Goal: Task Accomplishment & Management: Manage account settings

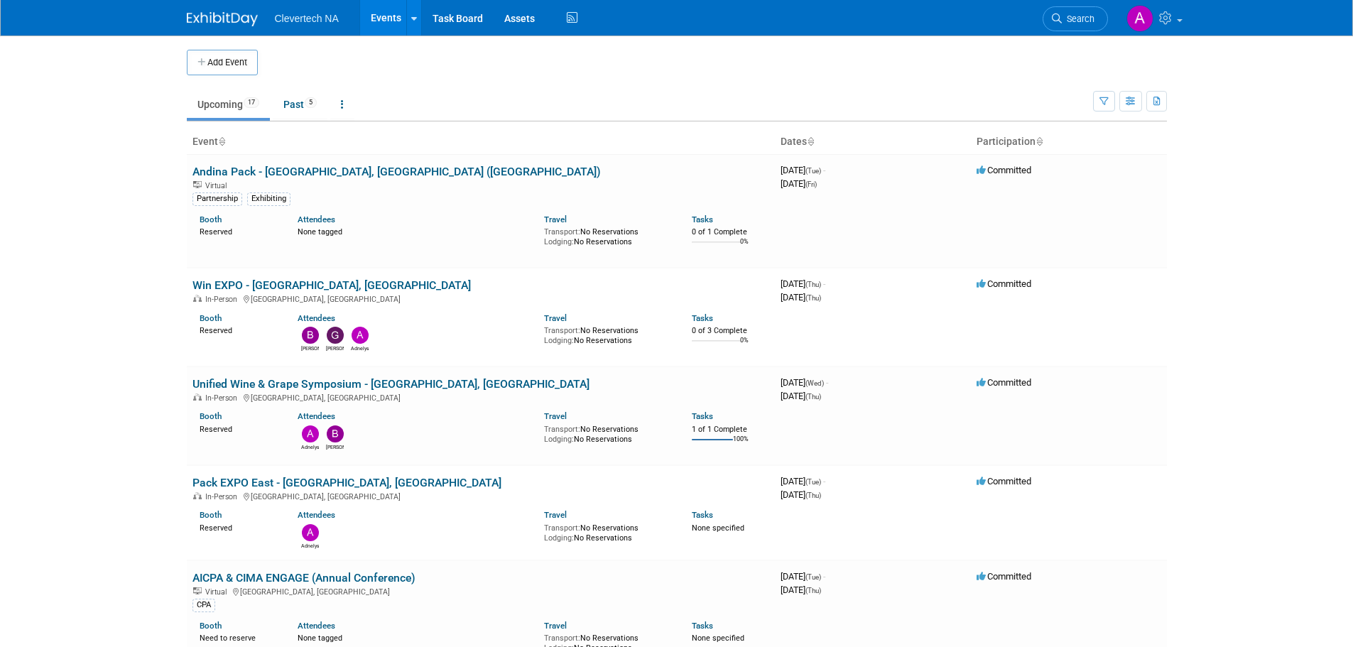
click at [259, 477] on link "Pack EXPO East - [GEOGRAPHIC_DATA], [GEOGRAPHIC_DATA]" at bounding box center [347, 482] width 309 height 13
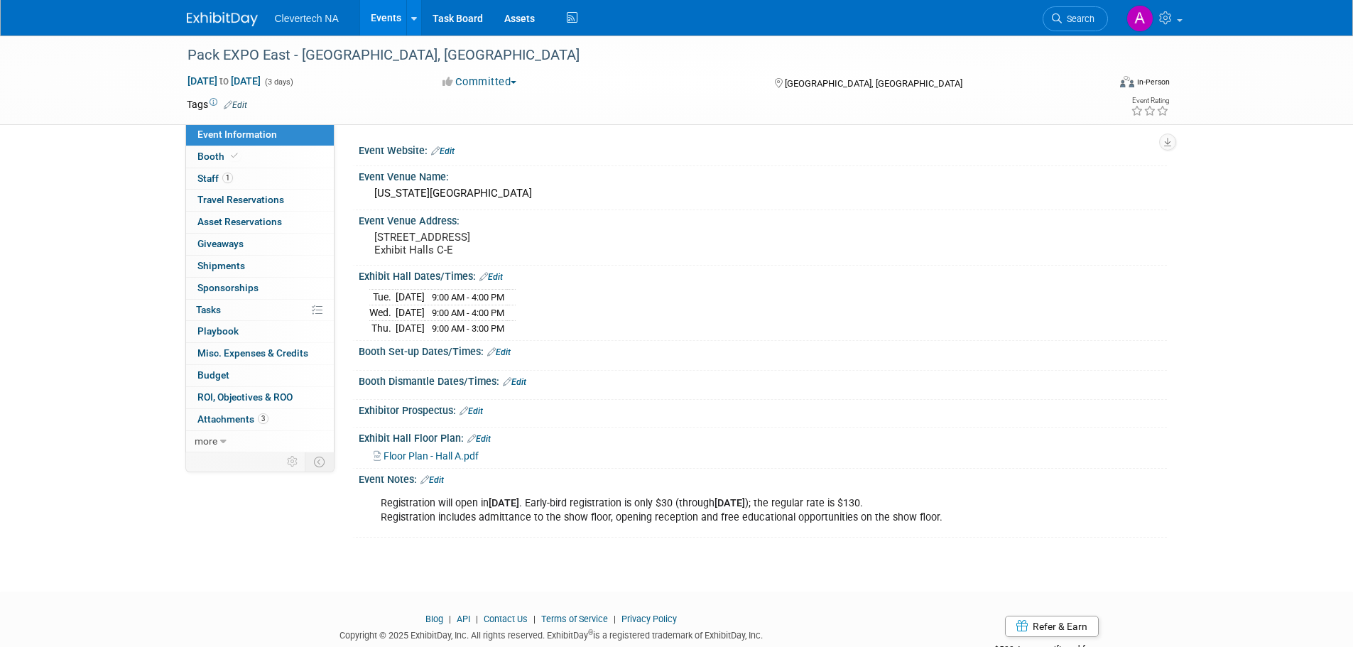
click at [216, 201] on span "Travel Reservations 0" at bounding box center [240, 199] width 87 height 11
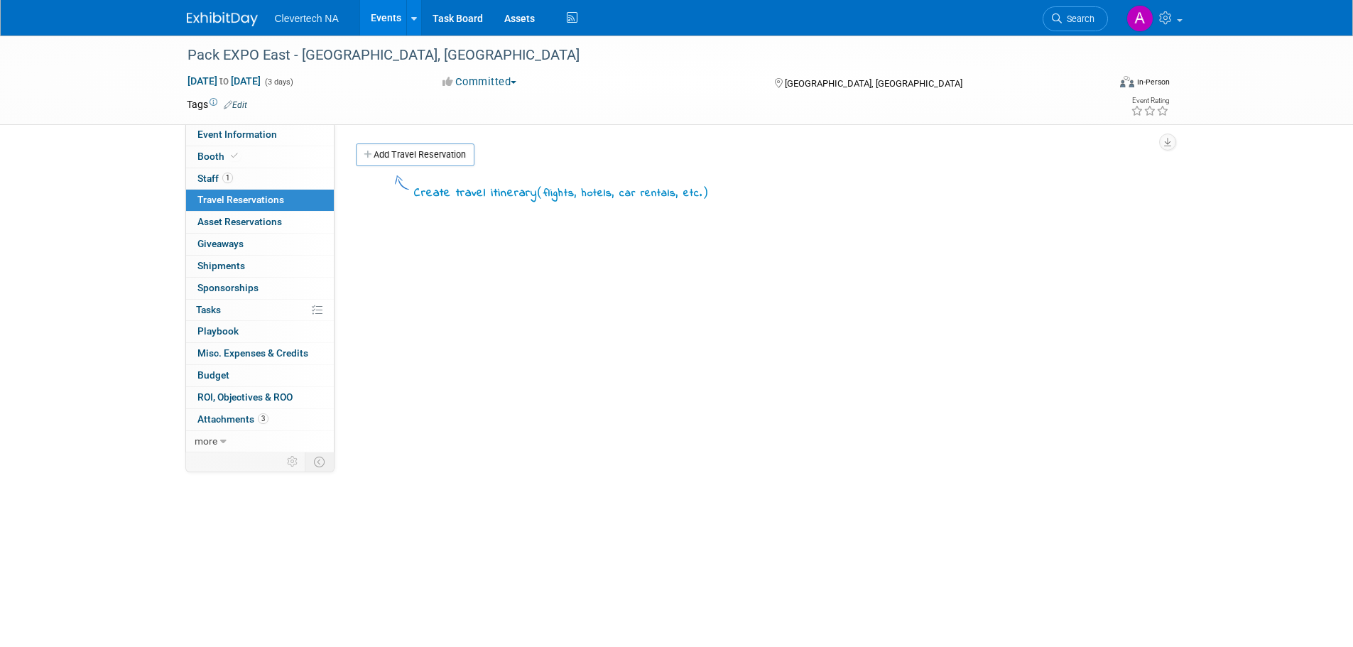
click at [403, 153] on link "Add Travel Reservation" at bounding box center [415, 154] width 119 height 23
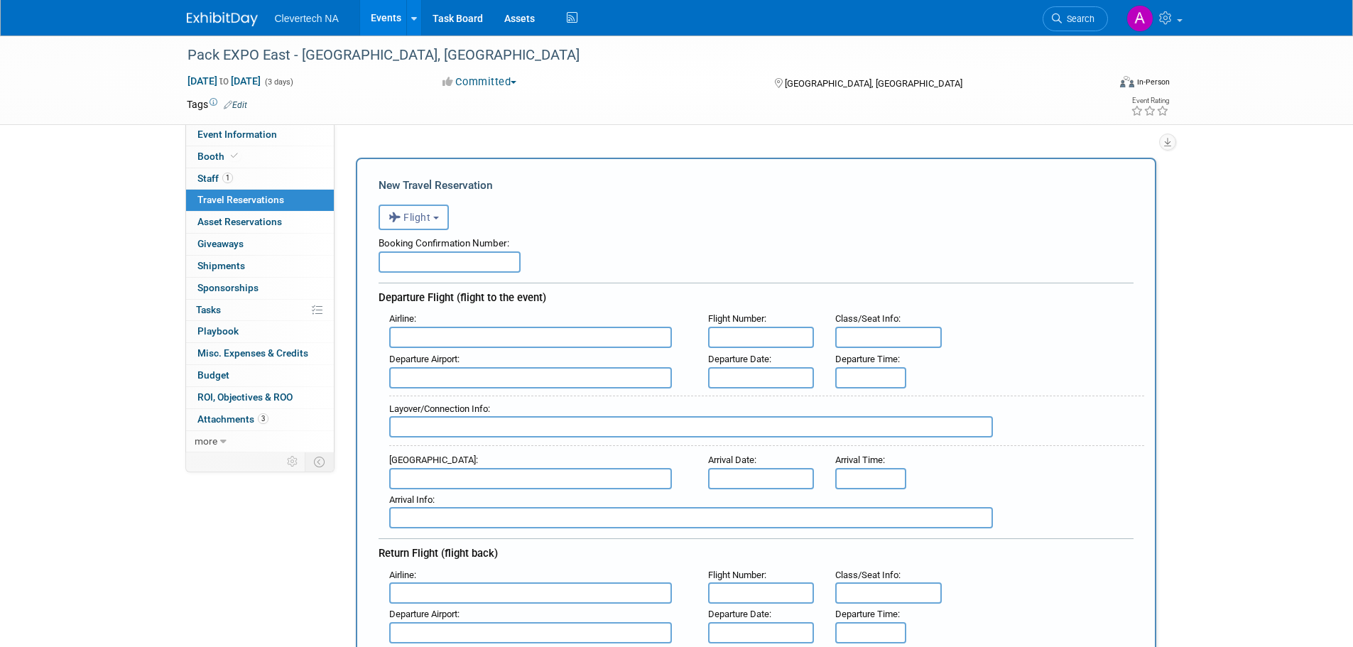
click at [435, 222] on button "Flight" at bounding box center [414, 218] width 70 height 26
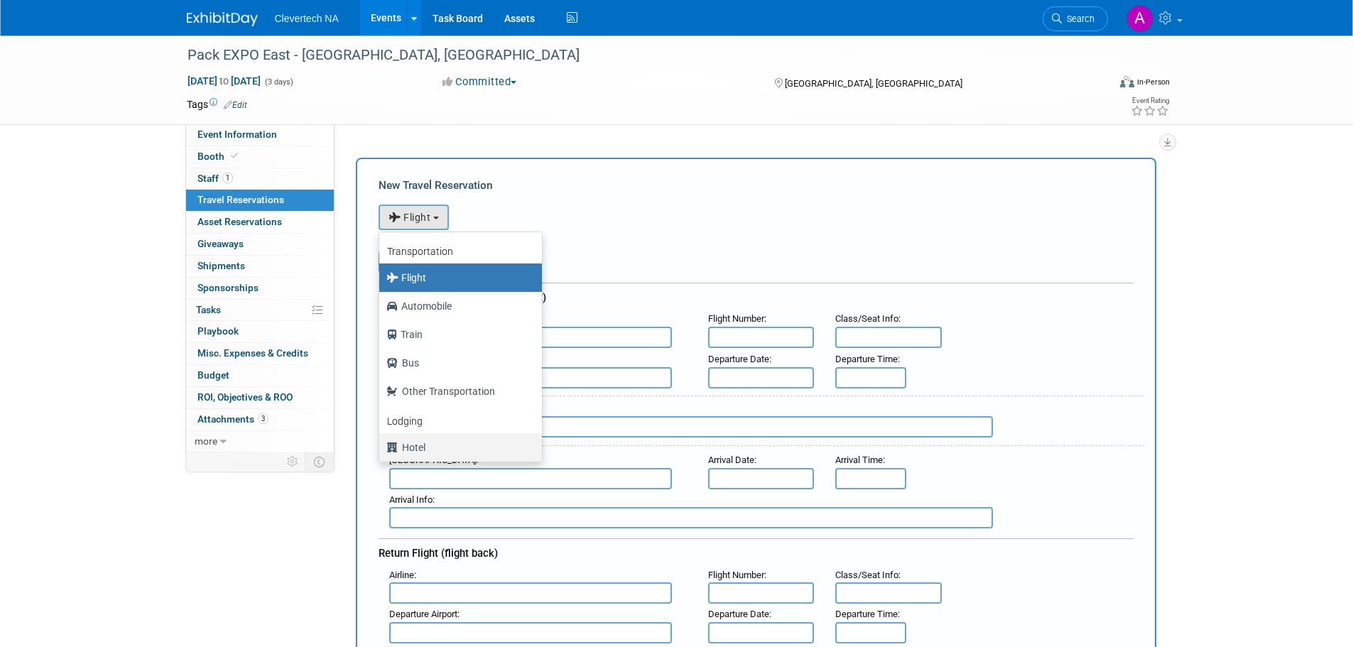
click at [418, 443] on label "Hotel" at bounding box center [456, 447] width 141 height 23
click at [381, 443] on input "Hotel" at bounding box center [376, 445] width 9 height 9
select select "6"
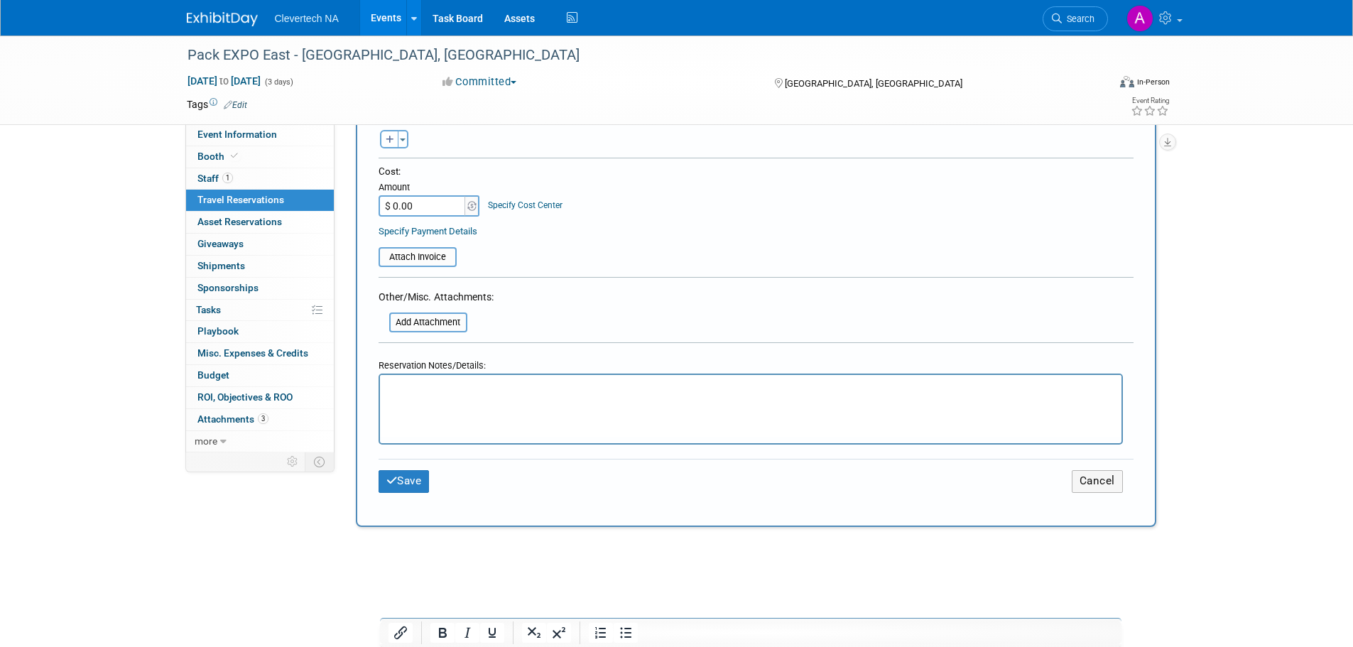
scroll to position [568, 0]
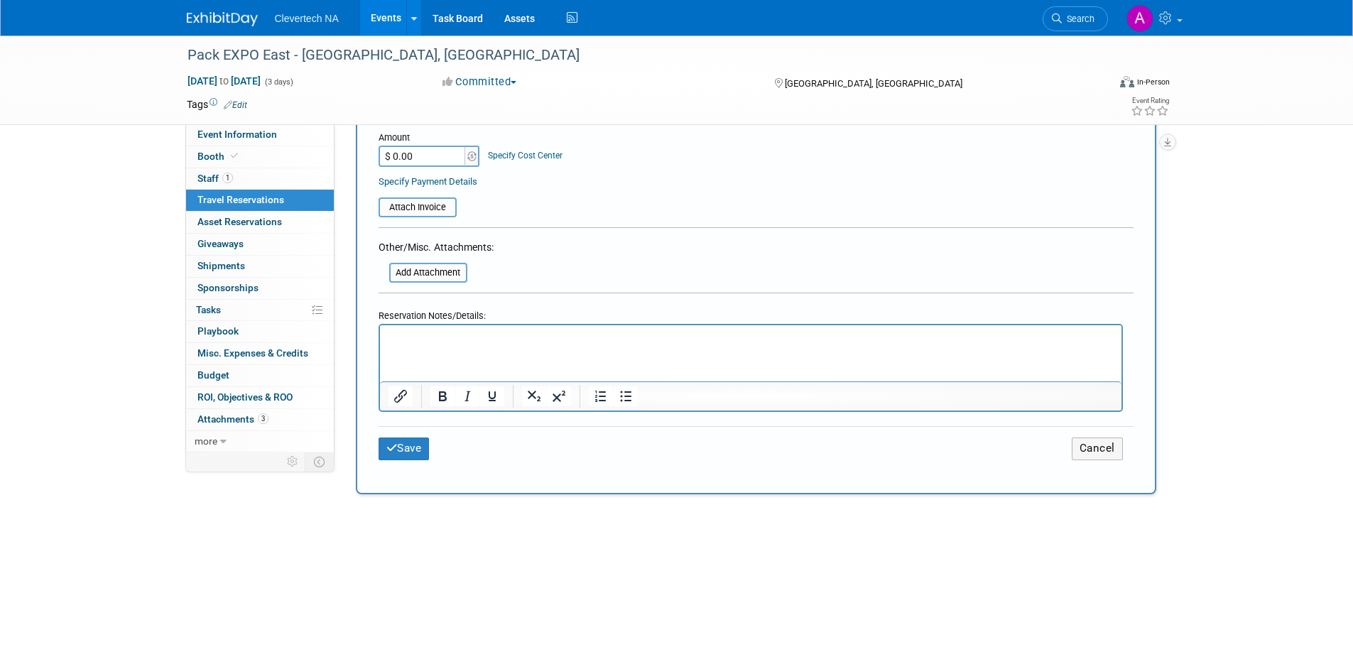
click at [429, 345] on p "Rich Text Area. Press ALT-0 for help." at bounding box center [750, 338] width 725 height 15
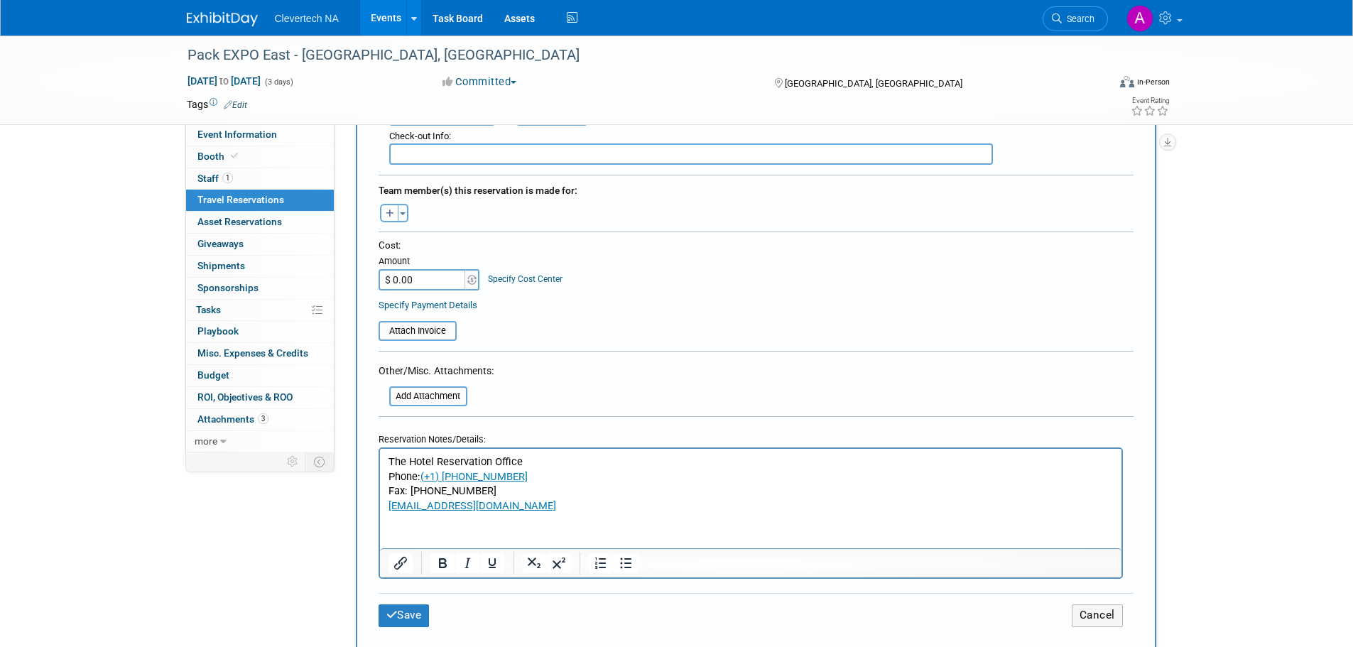
scroll to position [426, 0]
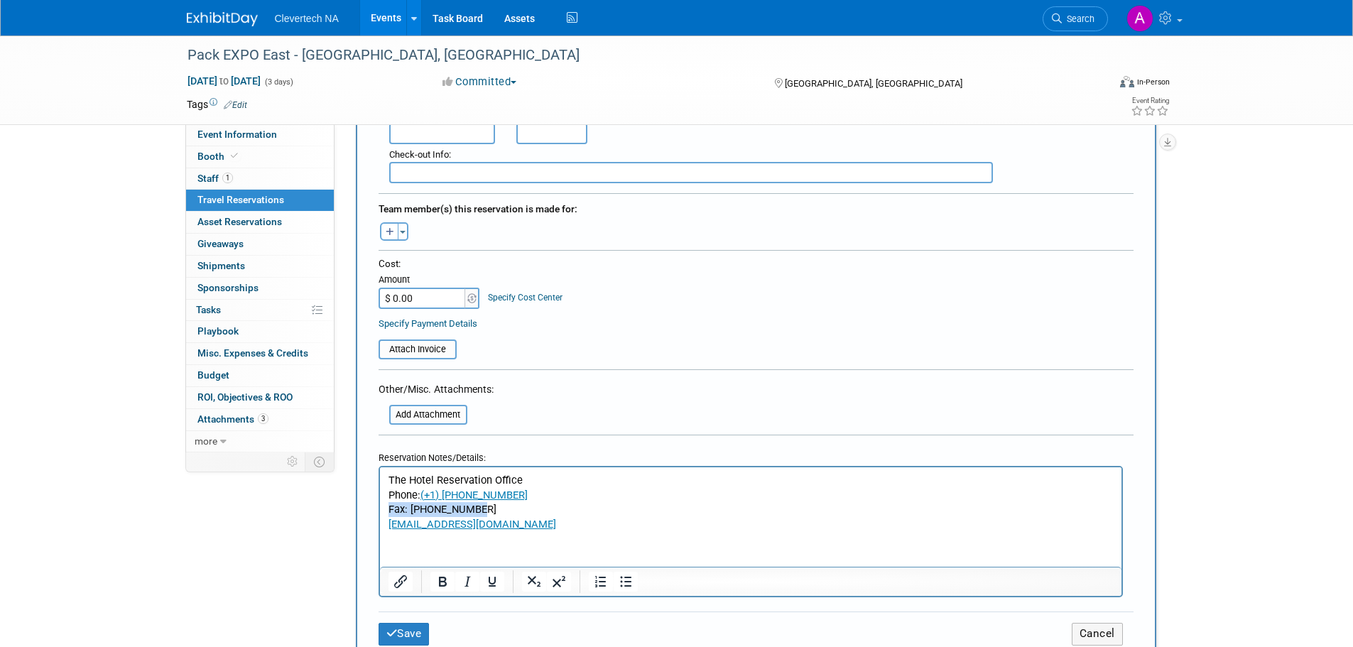
drag, startPoint x: 492, startPoint y: 509, endPoint x: 385, endPoint y: 514, distance: 107.3
click at [385, 514] on html "The Hotel Reservation Office Phone: (+1) (866) 523-0877 Fax: 703-205-0235 packe…" at bounding box center [750, 499] width 742 height 64
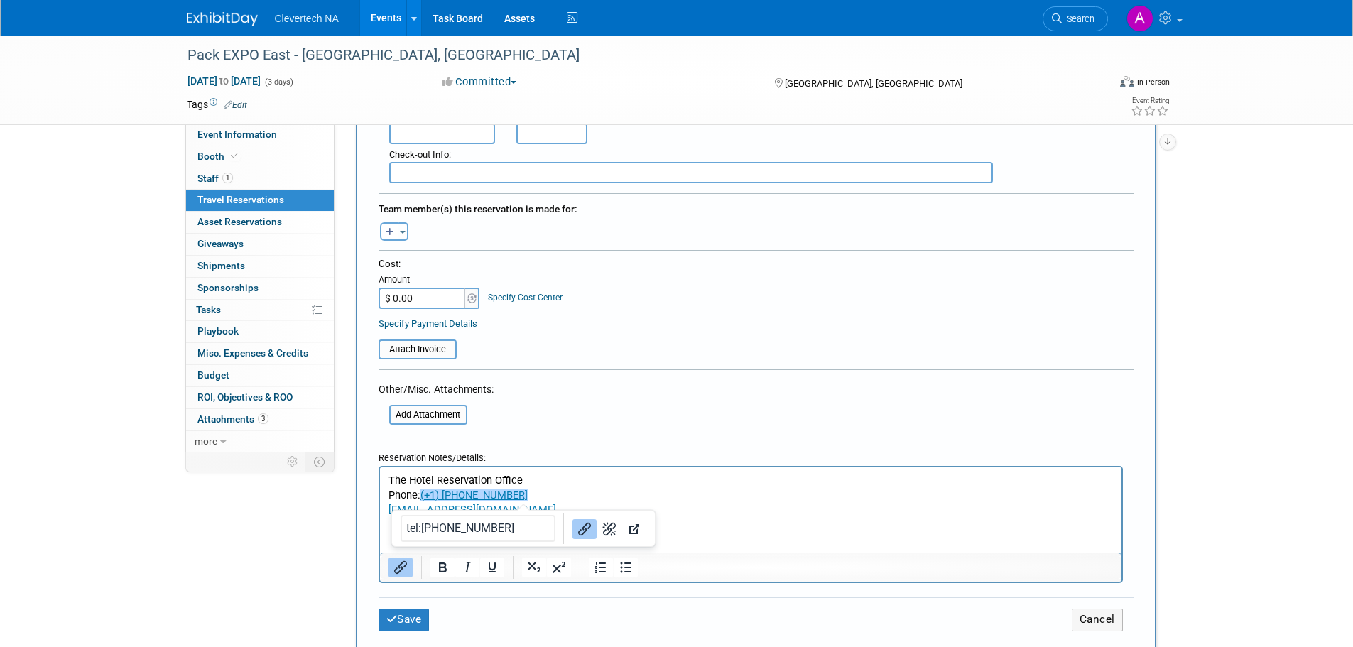
click at [415, 613] on button "Save" at bounding box center [404, 620] width 51 height 22
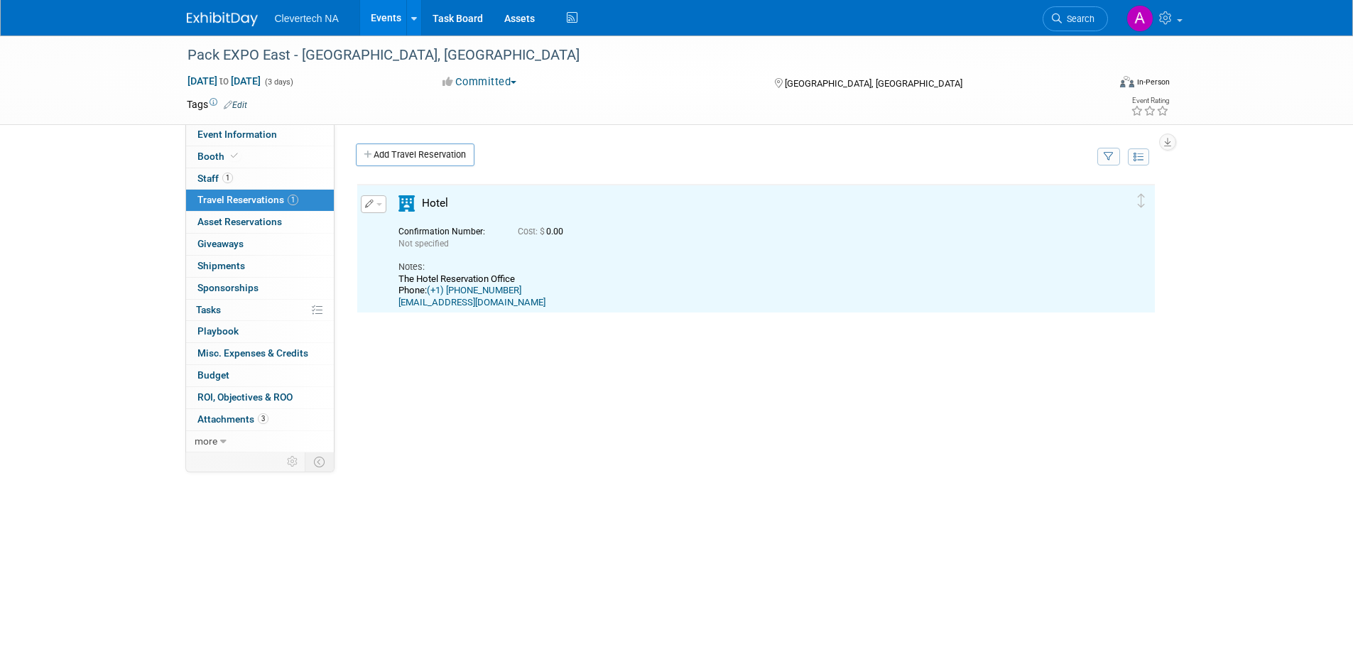
scroll to position [0, 0]
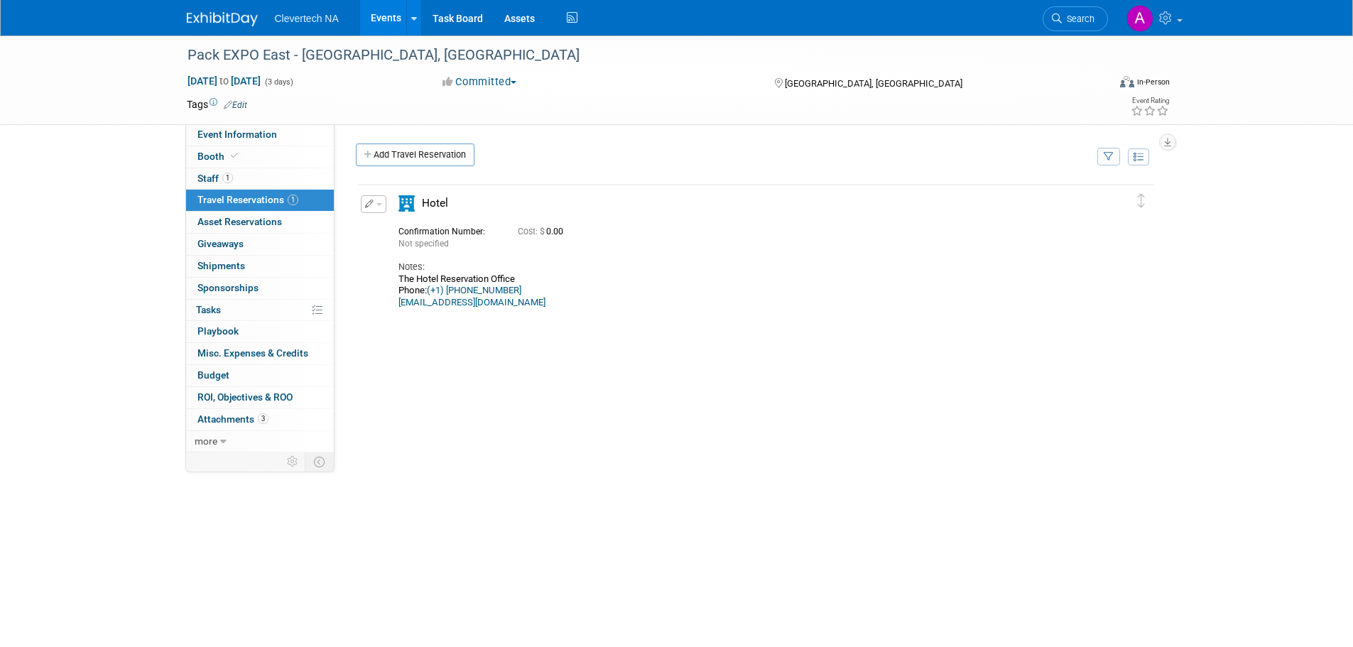
click at [251, 136] on span "Event Information" at bounding box center [237, 134] width 80 height 11
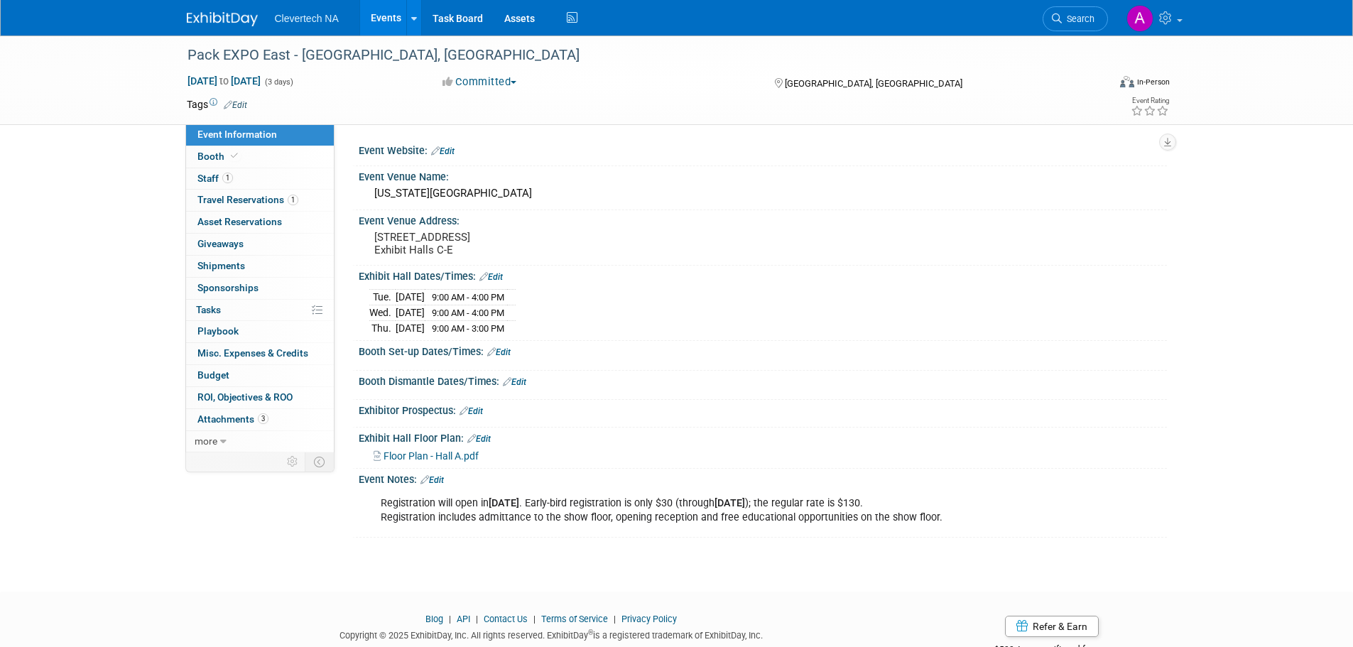
click at [239, 153] on span at bounding box center [234, 156] width 13 height 11
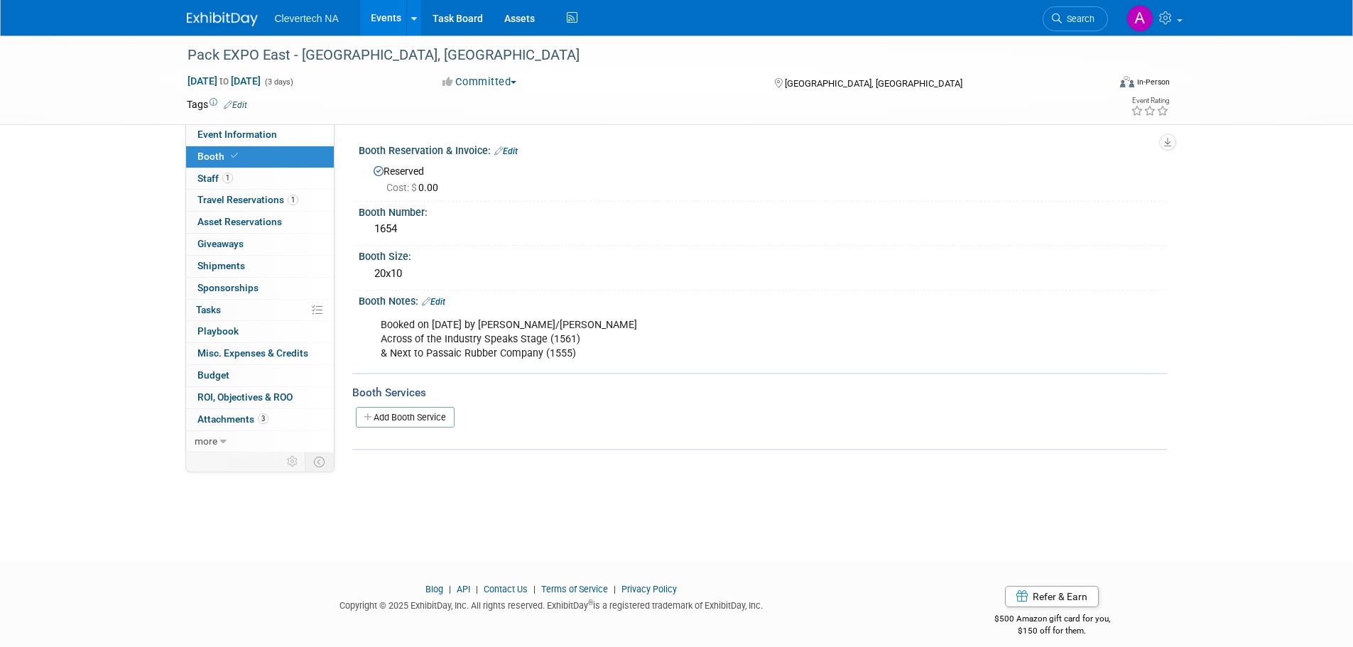
click at [242, 310] on link "0% Tasks 0%" at bounding box center [260, 310] width 148 height 21
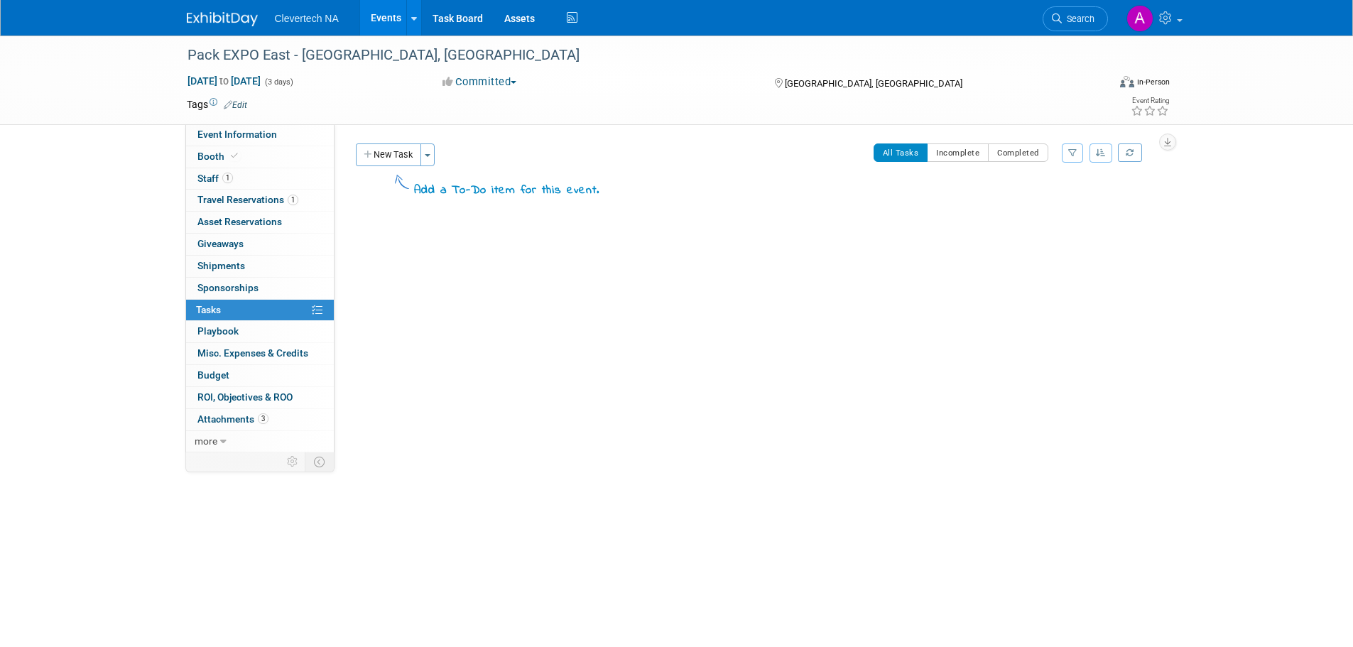
click at [394, 151] on button "New Task" at bounding box center [388, 154] width 65 height 23
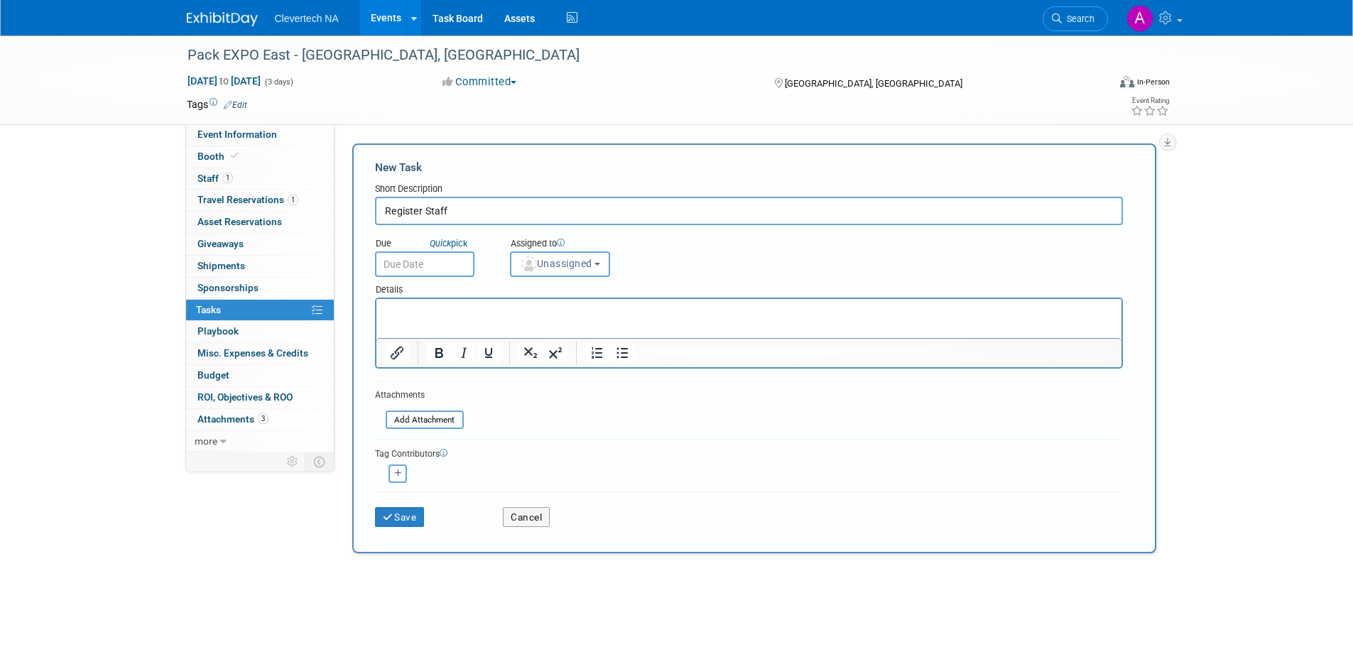
type input "Register Staff"
click at [391, 515] on icon "submit" at bounding box center [389, 518] width 12 height 10
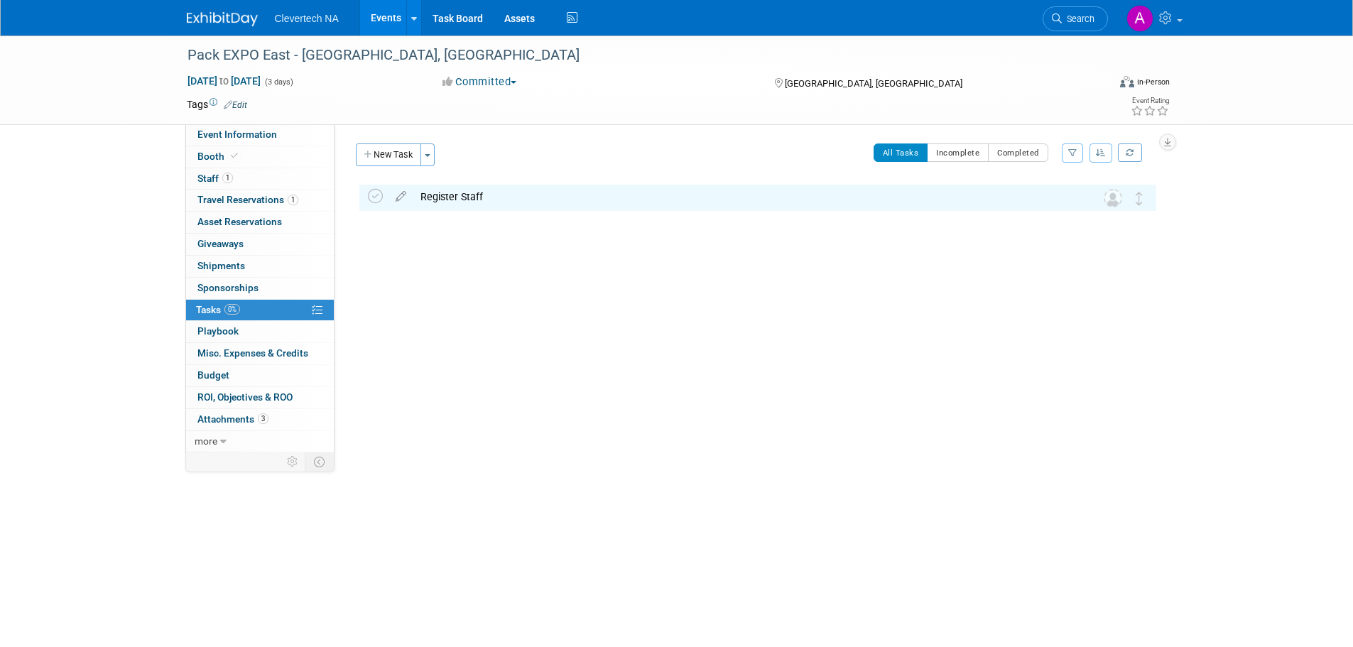
click at [402, 158] on button "New Task" at bounding box center [388, 154] width 65 height 23
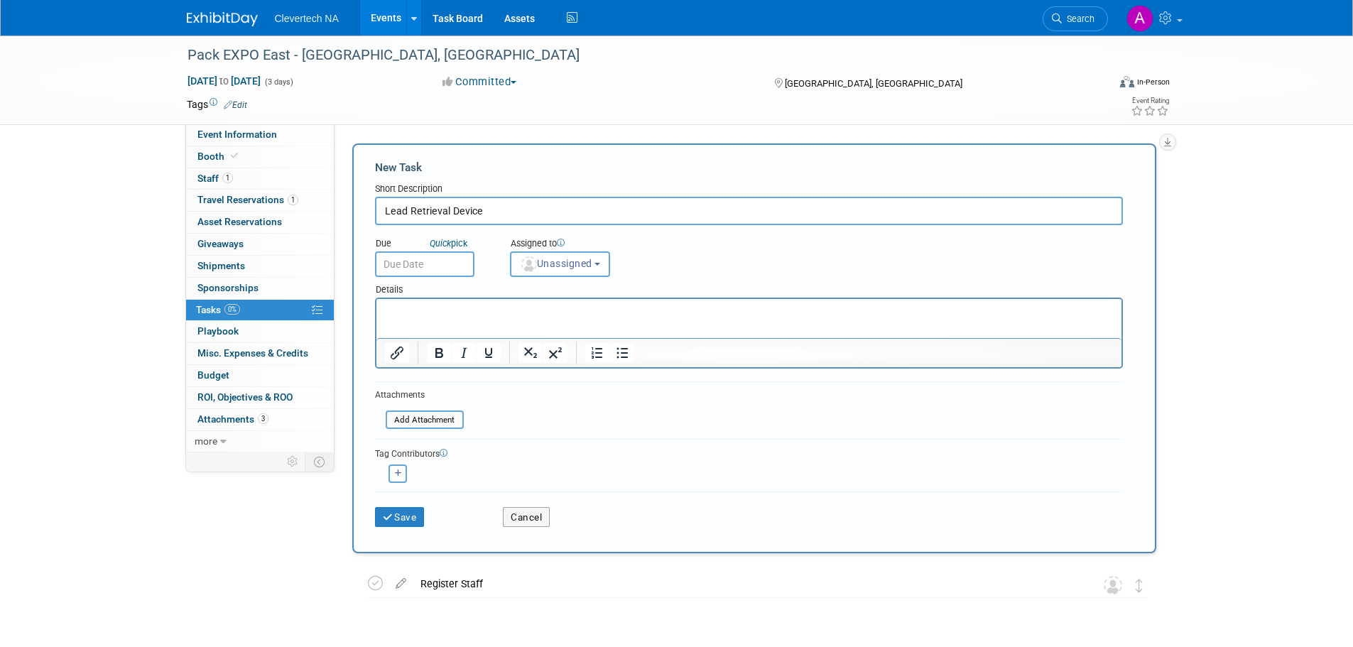
click at [382, 210] on input "Lead Retrieval Device" at bounding box center [749, 211] width 748 height 28
click at [529, 215] on input "Order Lead Retrieval Device" at bounding box center [749, 211] width 748 height 28
type input "Order Lead Retrieval Devices"
click at [394, 522] on icon "submit" at bounding box center [389, 518] width 12 height 10
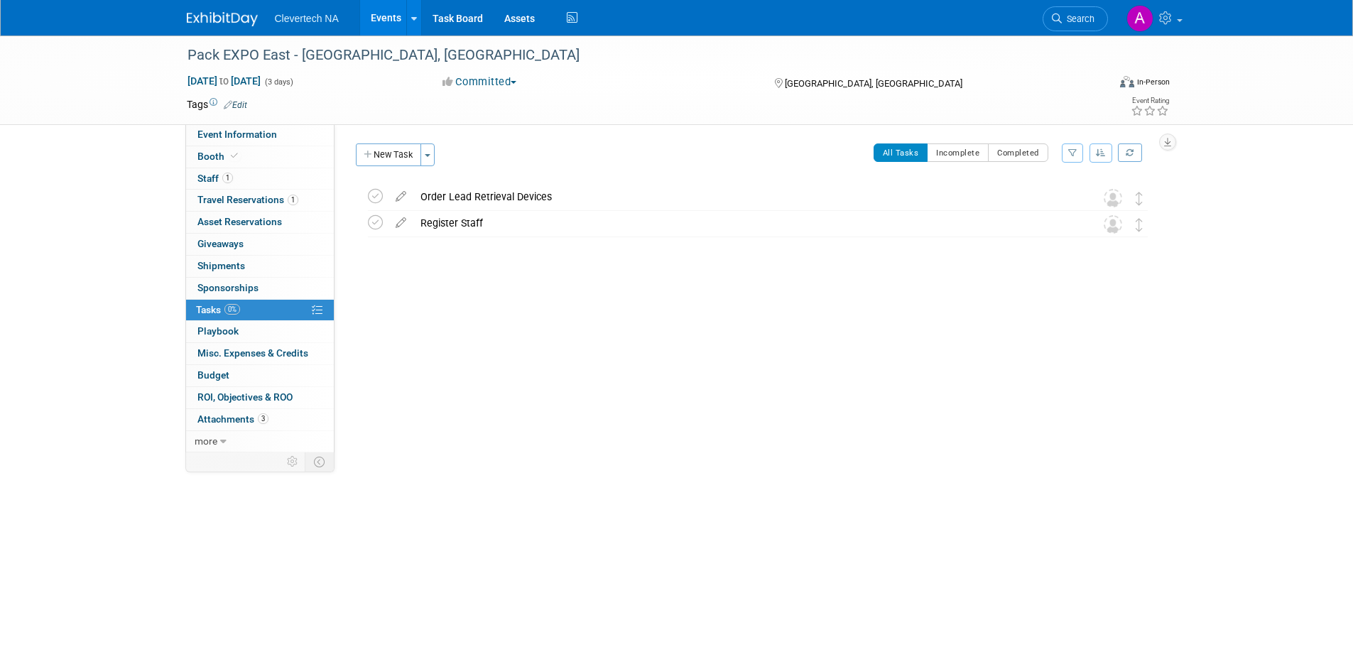
click at [399, 221] on icon at bounding box center [401, 220] width 25 height 18
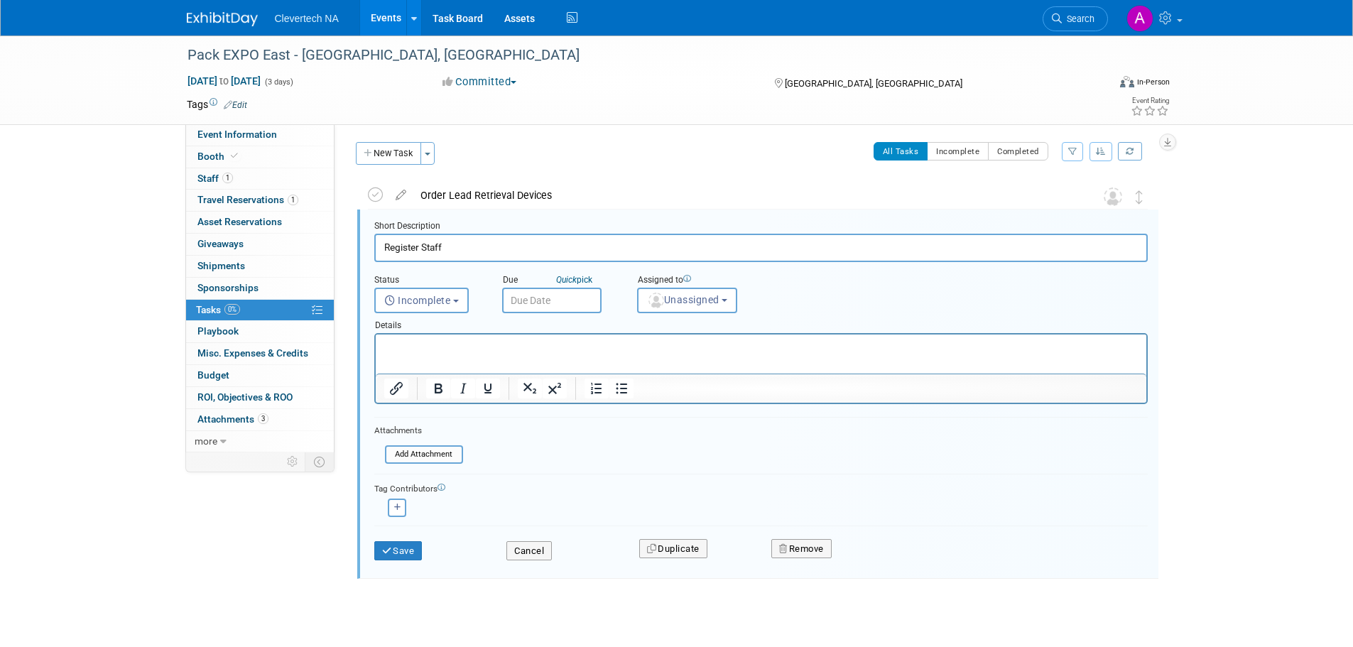
scroll to position [3, 0]
click at [422, 245] on input "Register Staff" at bounding box center [761, 246] width 774 height 28
type input "Register Booth Staff"
click at [391, 547] on icon "submit" at bounding box center [387, 549] width 11 height 9
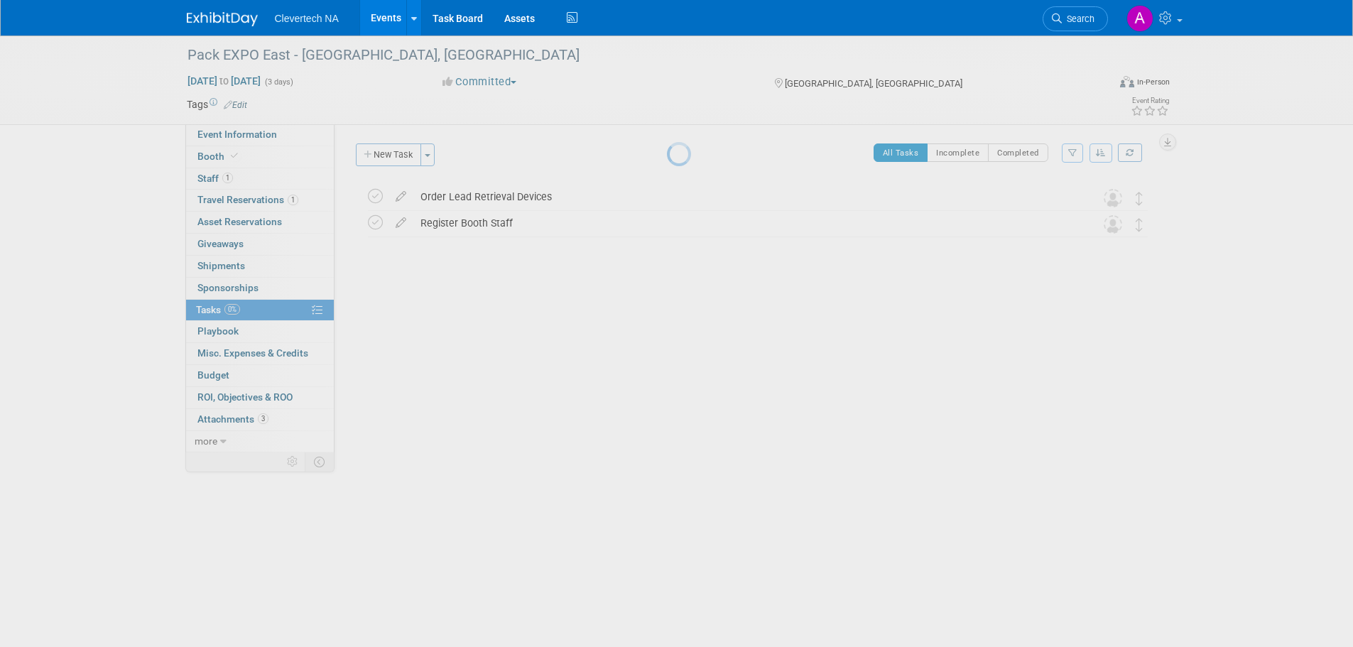
scroll to position [0, 0]
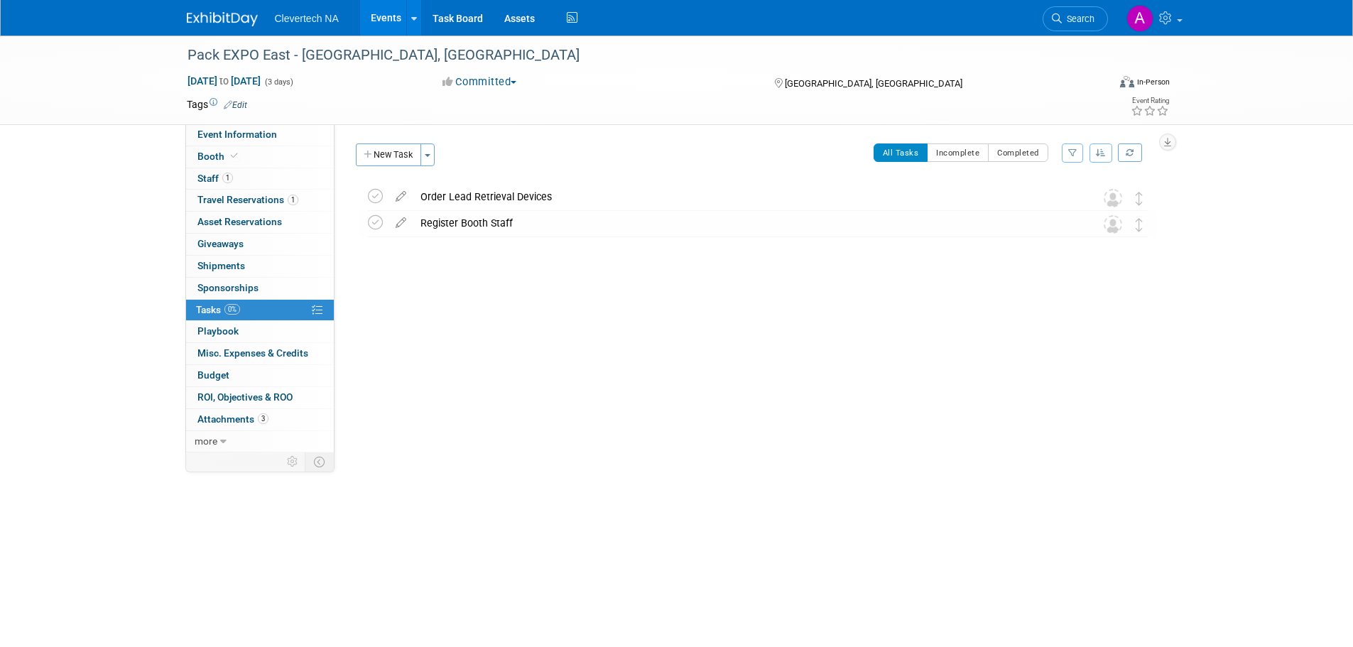
click at [389, 159] on button "New Task" at bounding box center [388, 154] width 65 height 23
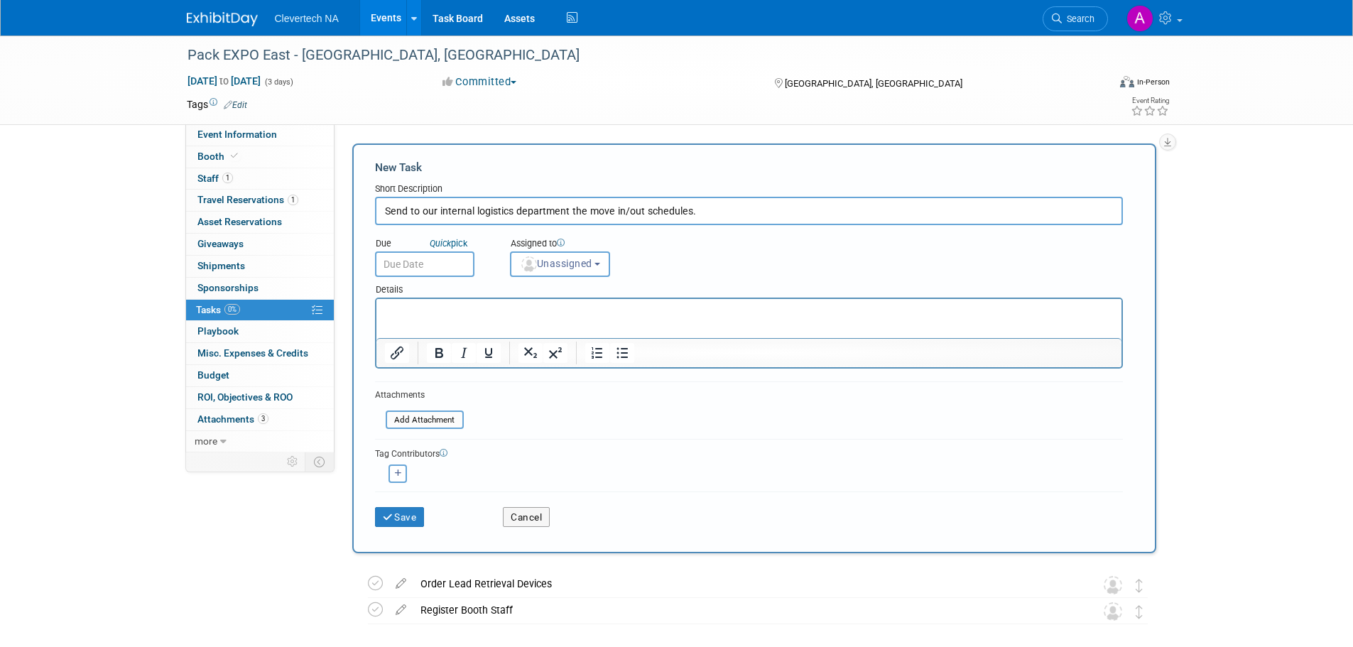
type input "Send to our internal logistics department the move in/out schedules"
drag, startPoint x: 710, startPoint y: 214, endPoint x: 342, endPoint y: 210, distance: 368.0
click at [343, 210] on div "Event Website: Edit Event Venue Name: Pennsylvania Convention Center X" at bounding box center [751, 288] width 833 height 328
click at [444, 316] on p "Rich Text Area. Press ALT-0 for help." at bounding box center [748, 312] width 729 height 14
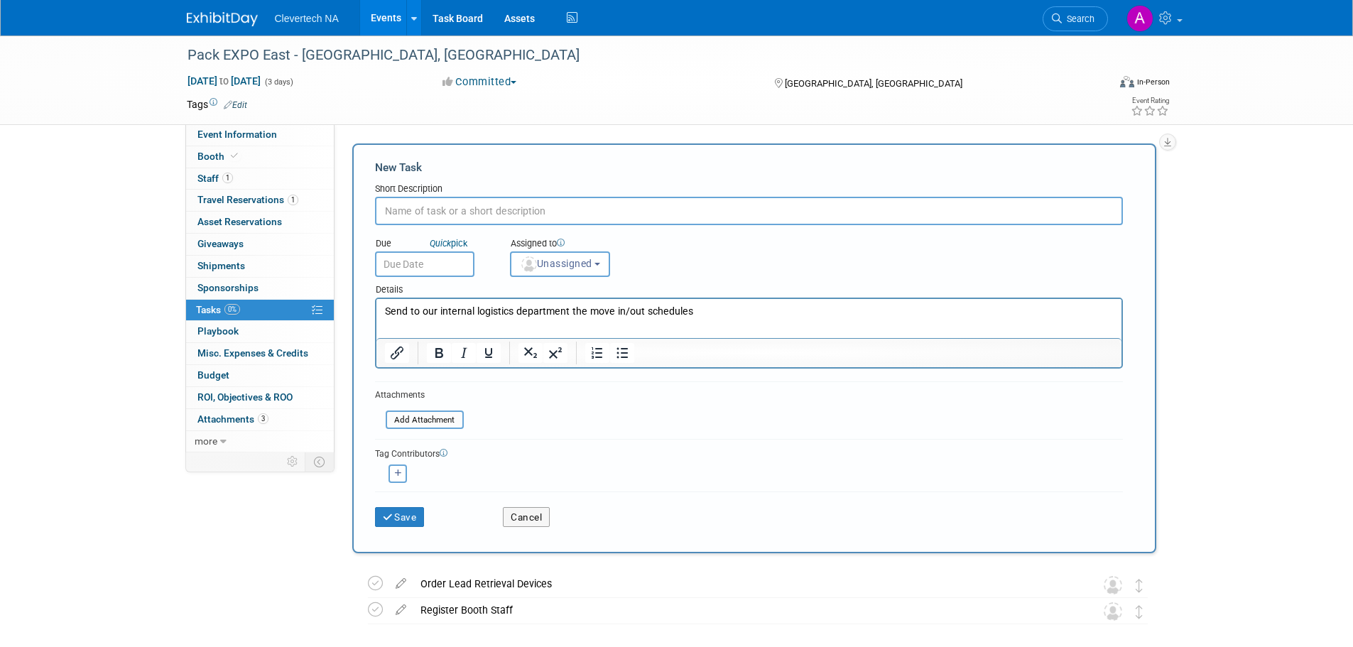
click at [452, 213] on input "text" at bounding box center [749, 211] width 748 height 28
type input "Move-In / Move-Out"
click at [533, 268] on img "button" at bounding box center [529, 264] width 16 height 16
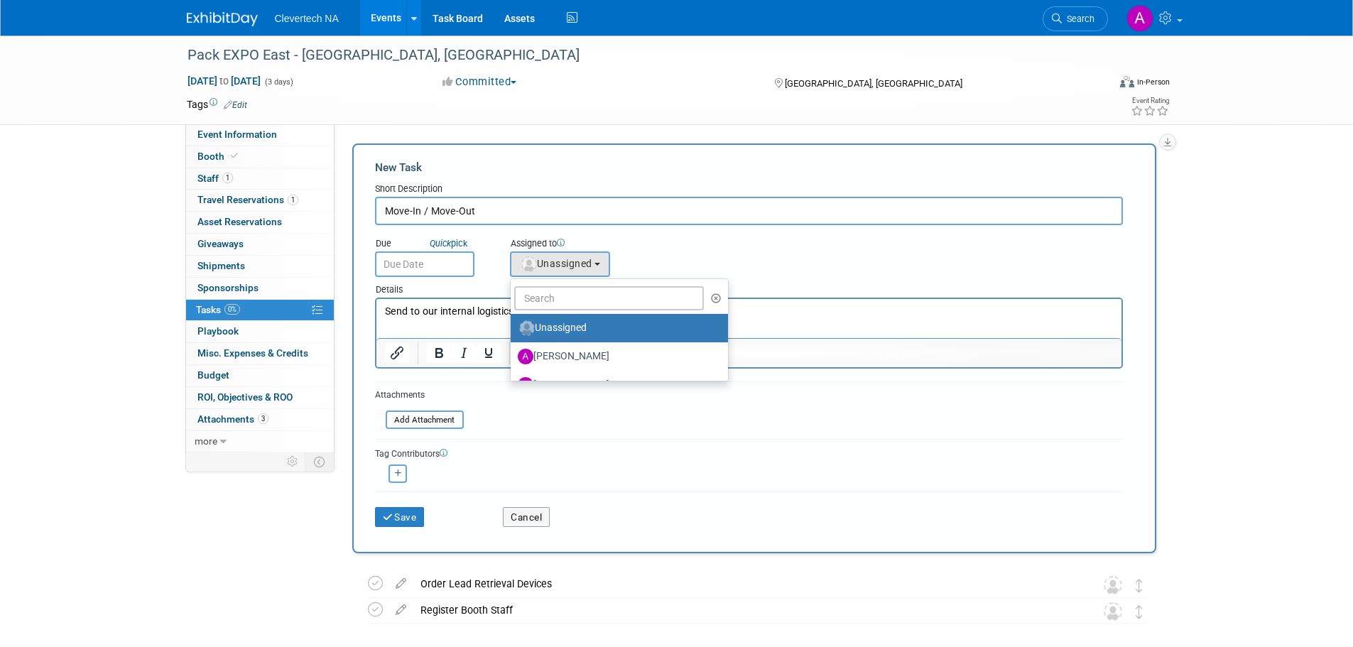
click at [643, 259] on div "Assigned to <img src="https://www.exhibitday.com/Images/Unassigned-User-Icon.pn…" at bounding box center [595, 254] width 193 height 46
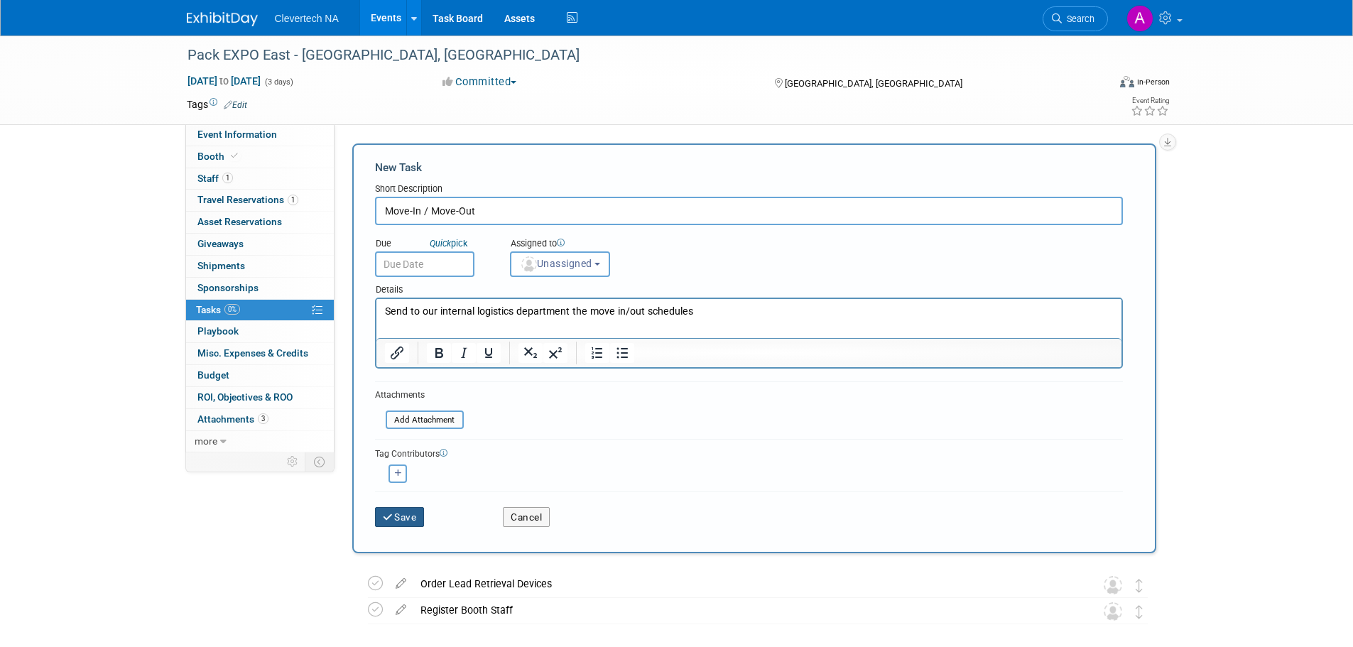
click at [392, 521] on icon "submit" at bounding box center [389, 518] width 12 height 10
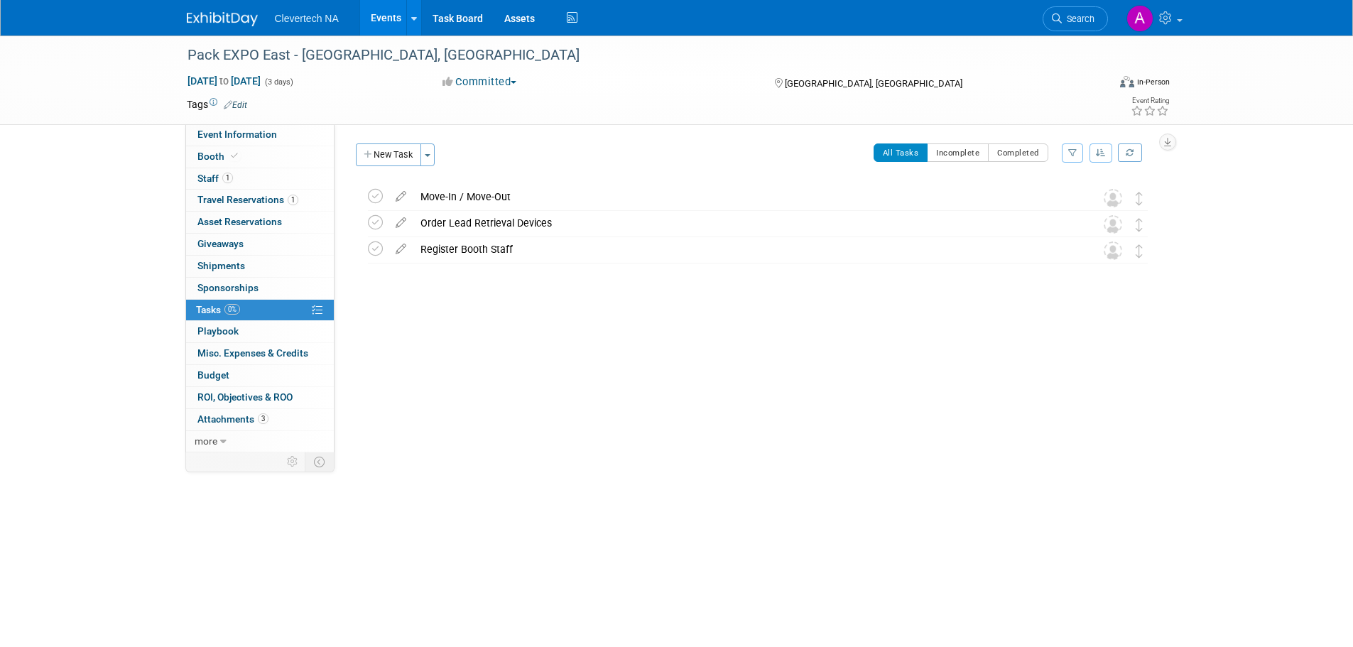
click at [229, 417] on span "Attachments 3" at bounding box center [232, 418] width 71 height 11
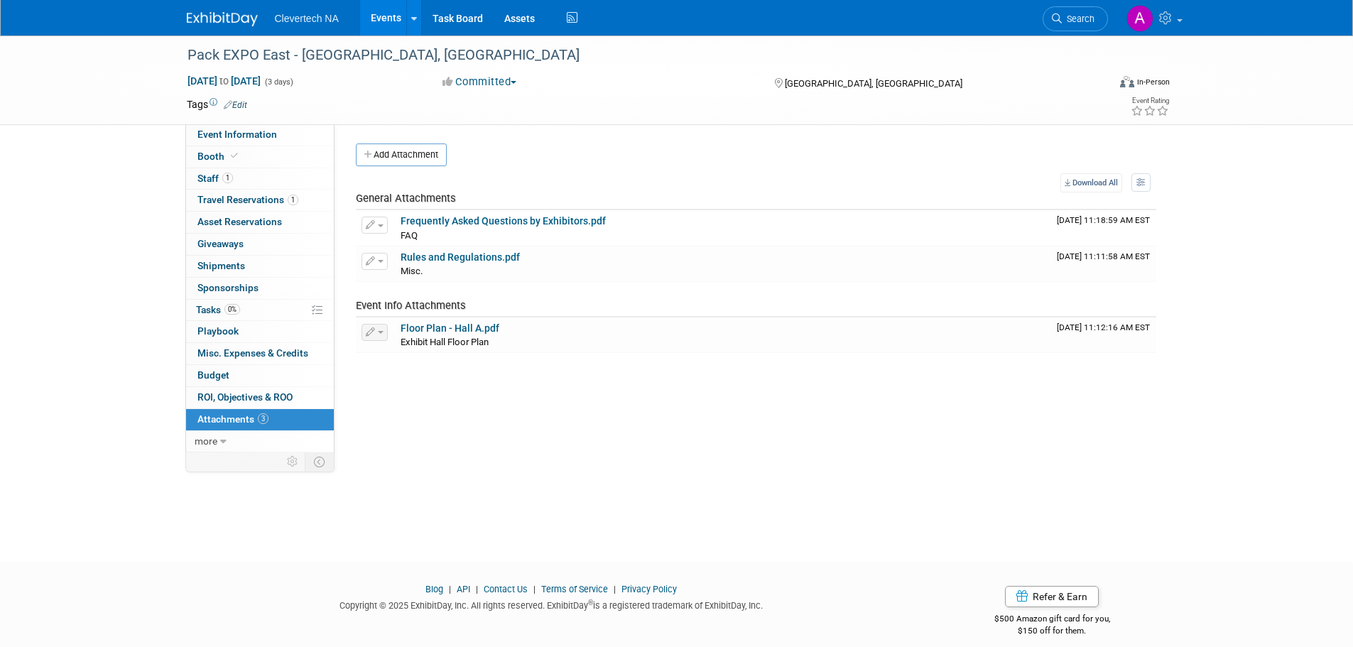
click at [418, 161] on button "Add Attachment" at bounding box center [401, 154] width 91 height 23
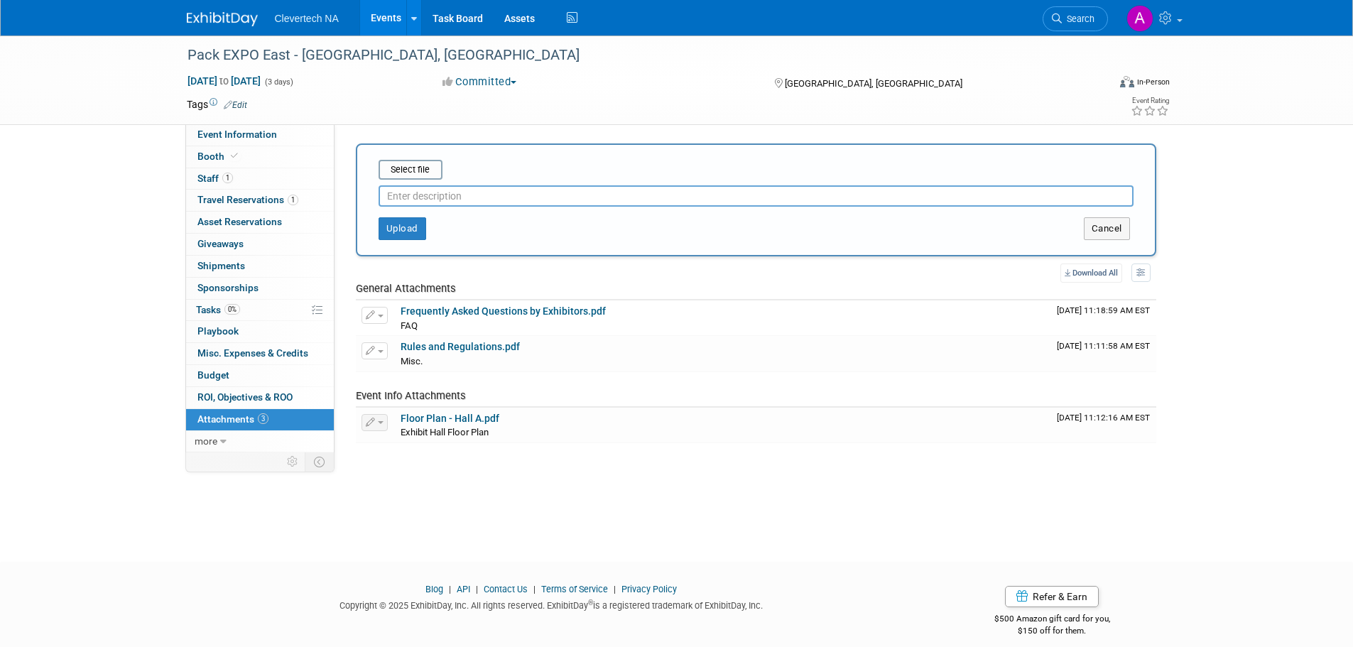
click at [408, 172] on input "file" at bounding box center [356, 169] width 169 height 17
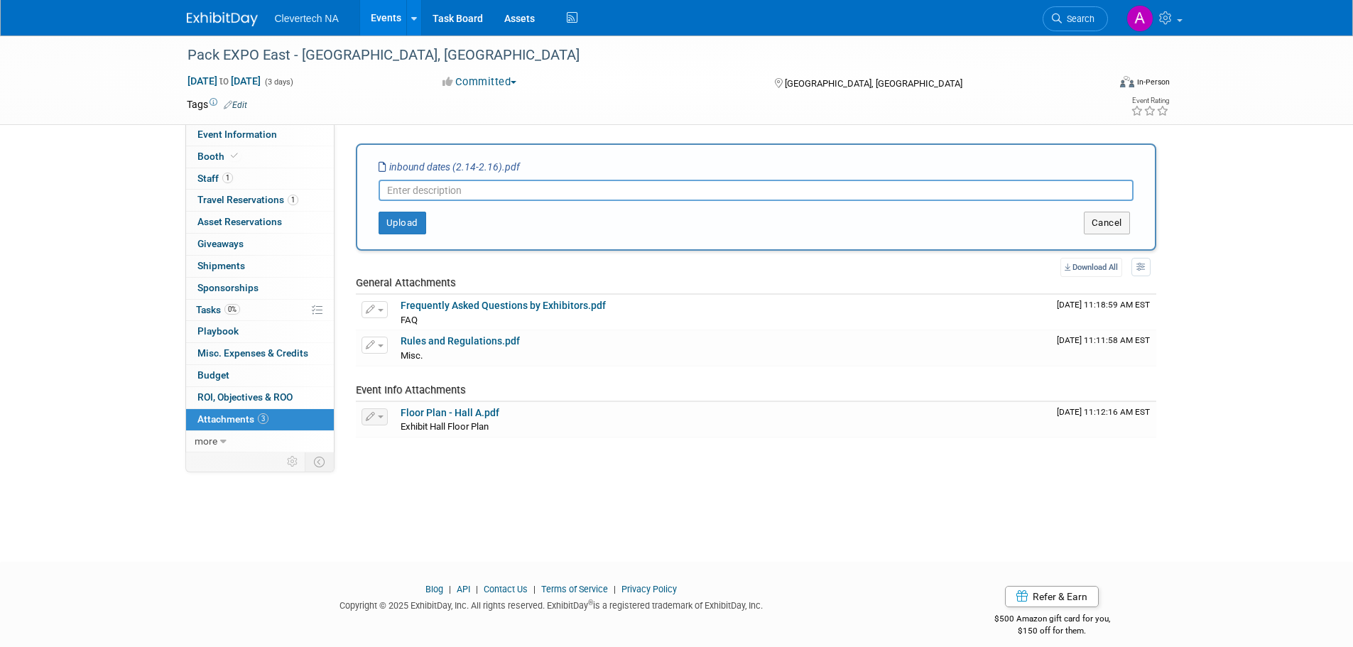
click at [411, 187] on input "text" at bounding box center [756, 190] width 755 height 21
click at [1120, 230] on button "Cancel" at bounding box center [1107, 223] width 46 height 23
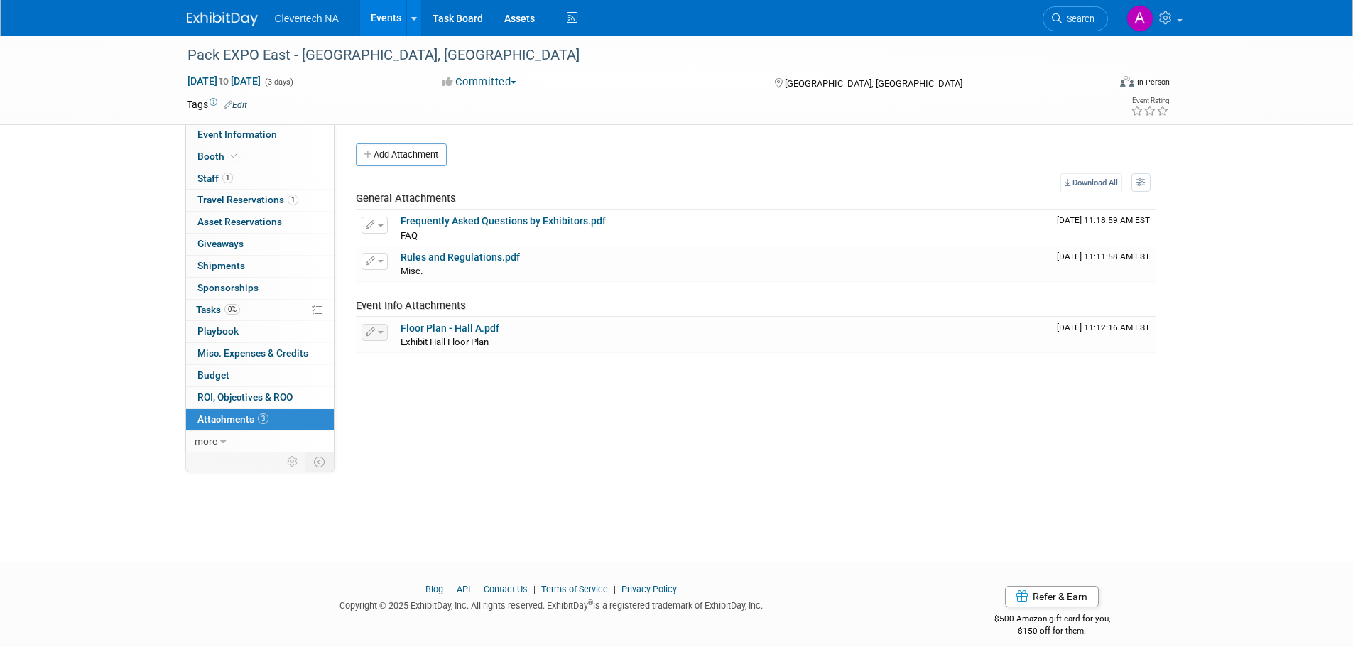
click at [240, 270] on span "Shipments 0" at bounding box center [221, 265] width 48 height 11
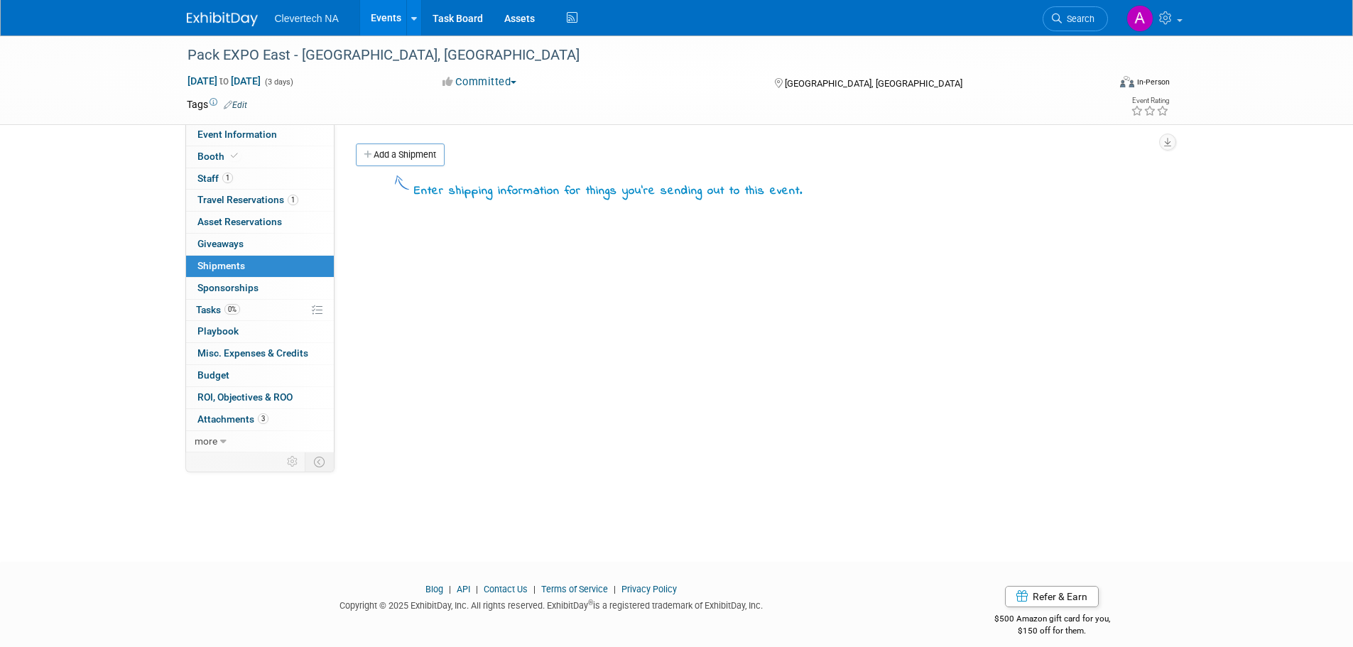
click at [396, 152] on link "Add a Shipment" at bounding box center [400, 154] width 89 height 23
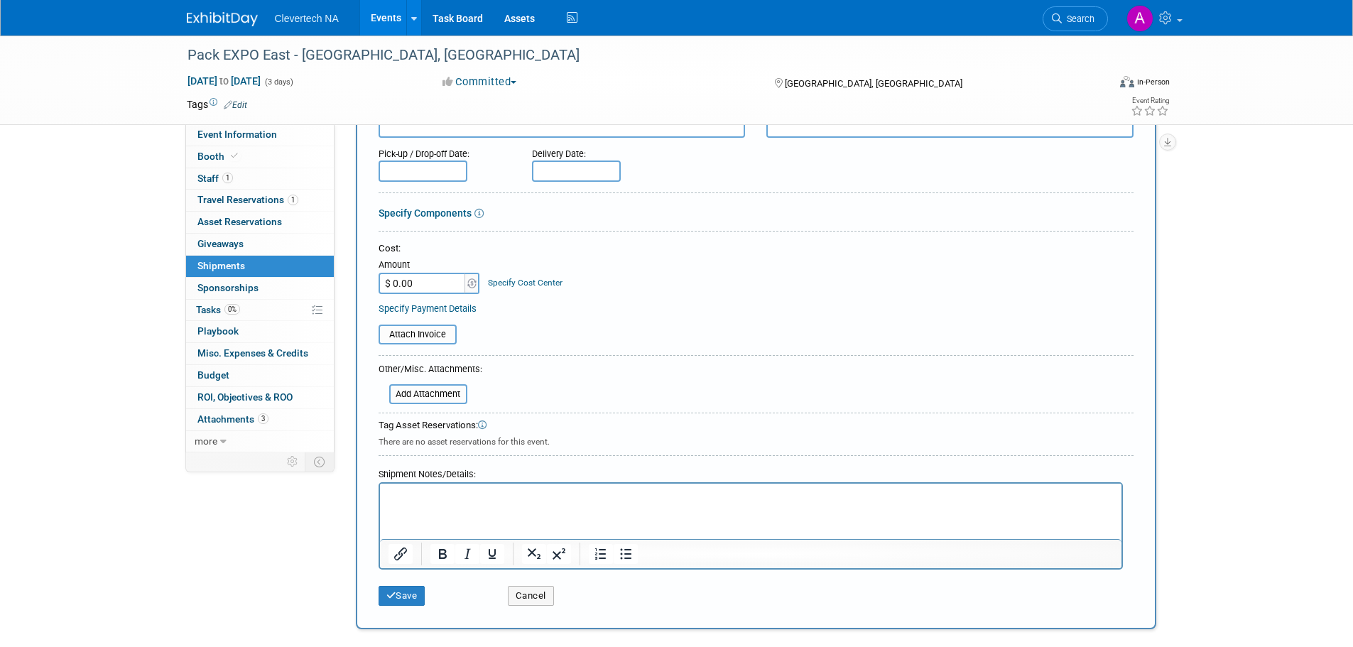
scroll to position [213, 0]
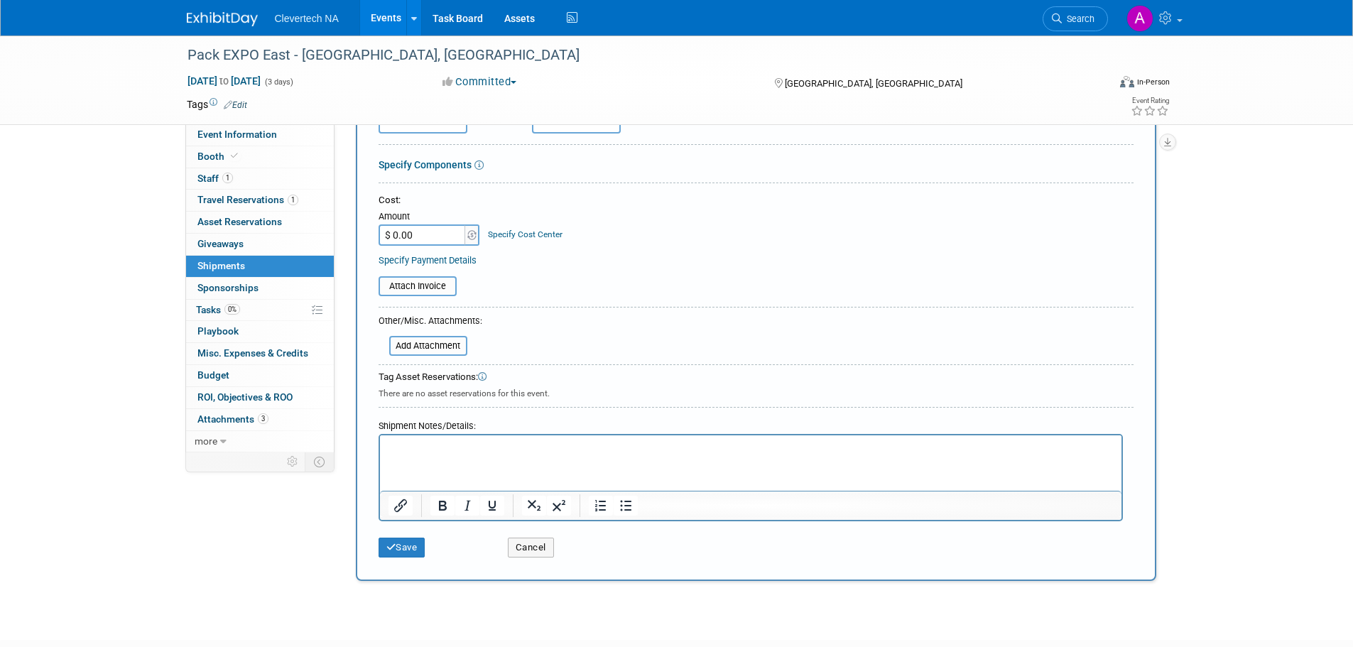
click at [438, 346] on input "file" at bounding box center [381, 345] width 169 height 17
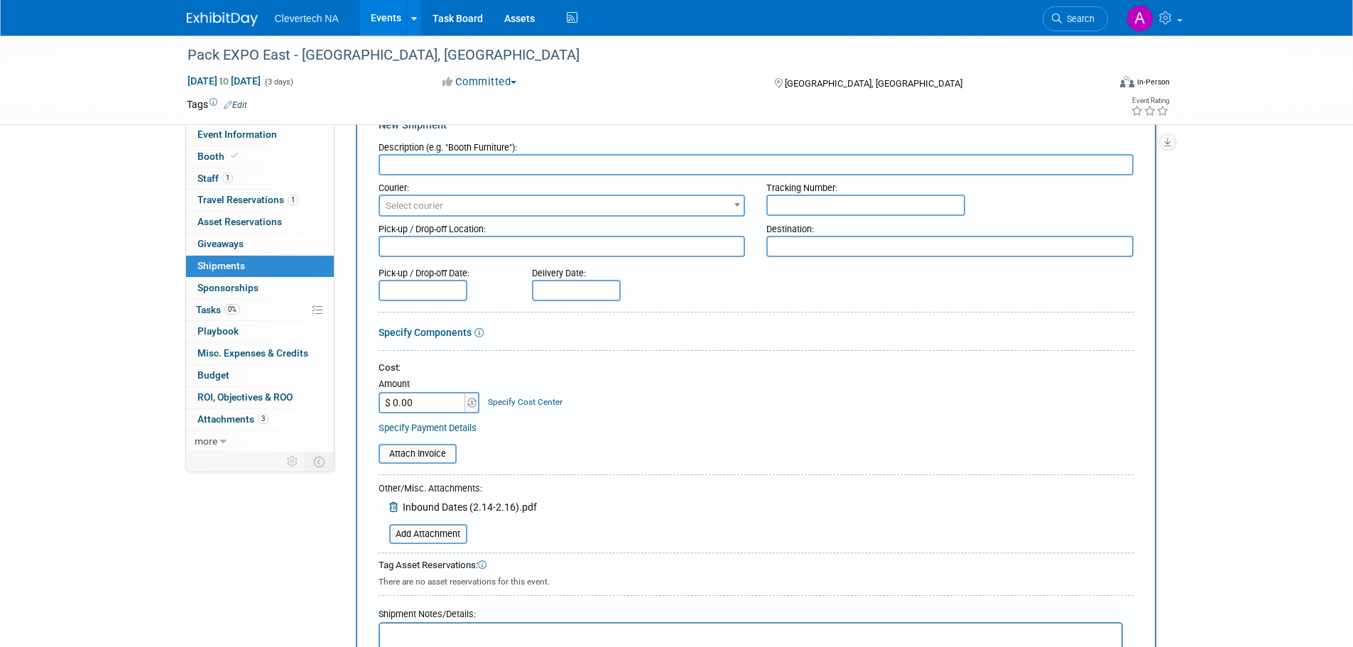
scroll to position [0, 0]
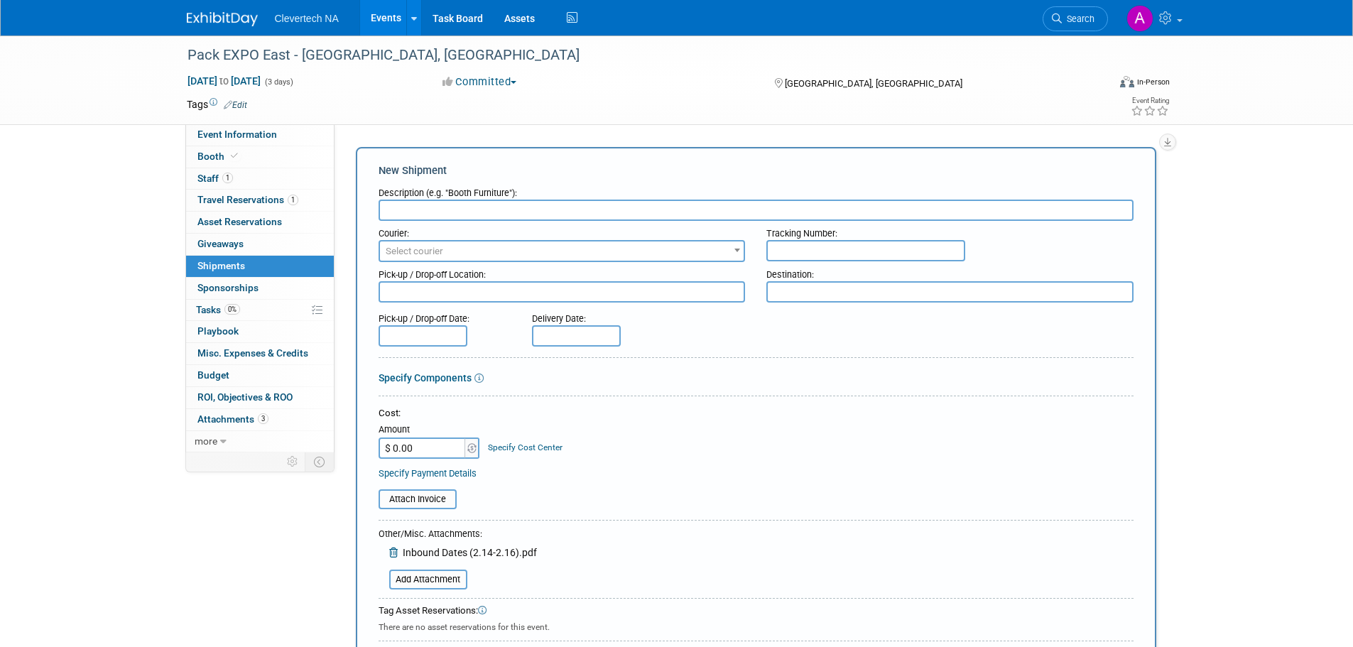
click at [434, 212] on input "text" at bounding box center [756, 210] width 755 height 21
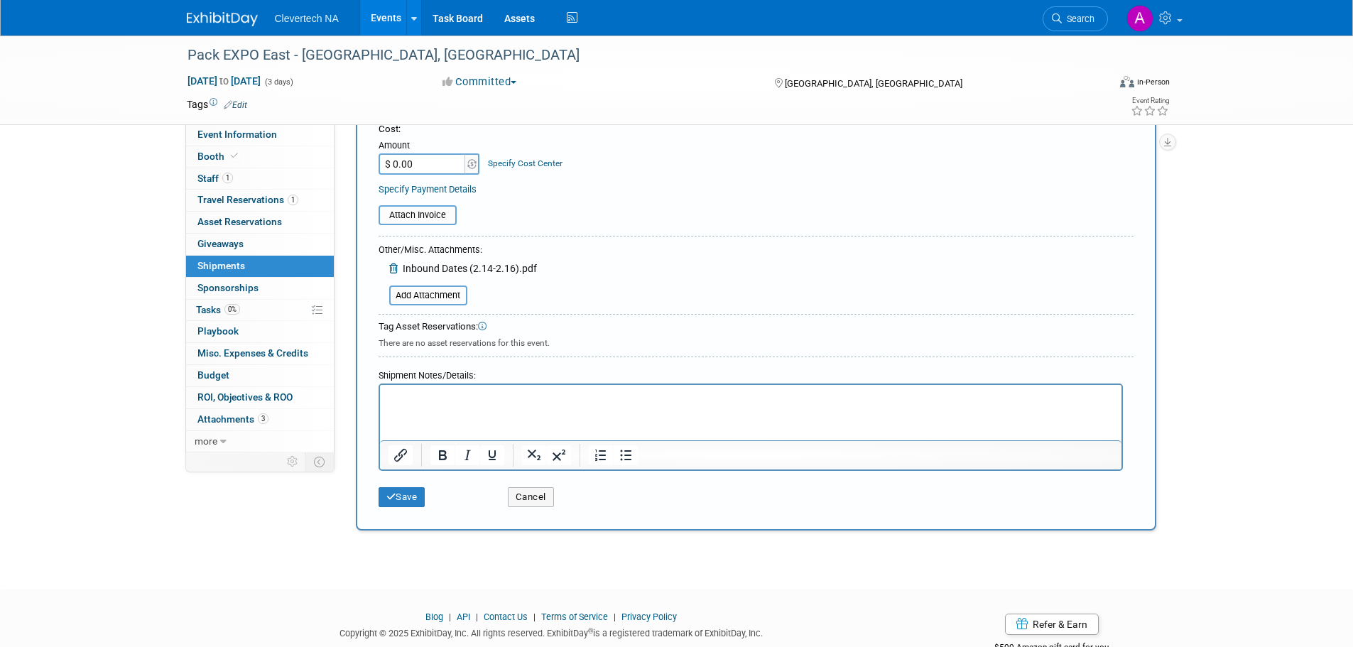
type input "Inbound Dates"
click at [415, 495] on button "Save" at bounding box center [402, 497] width 47 height 20
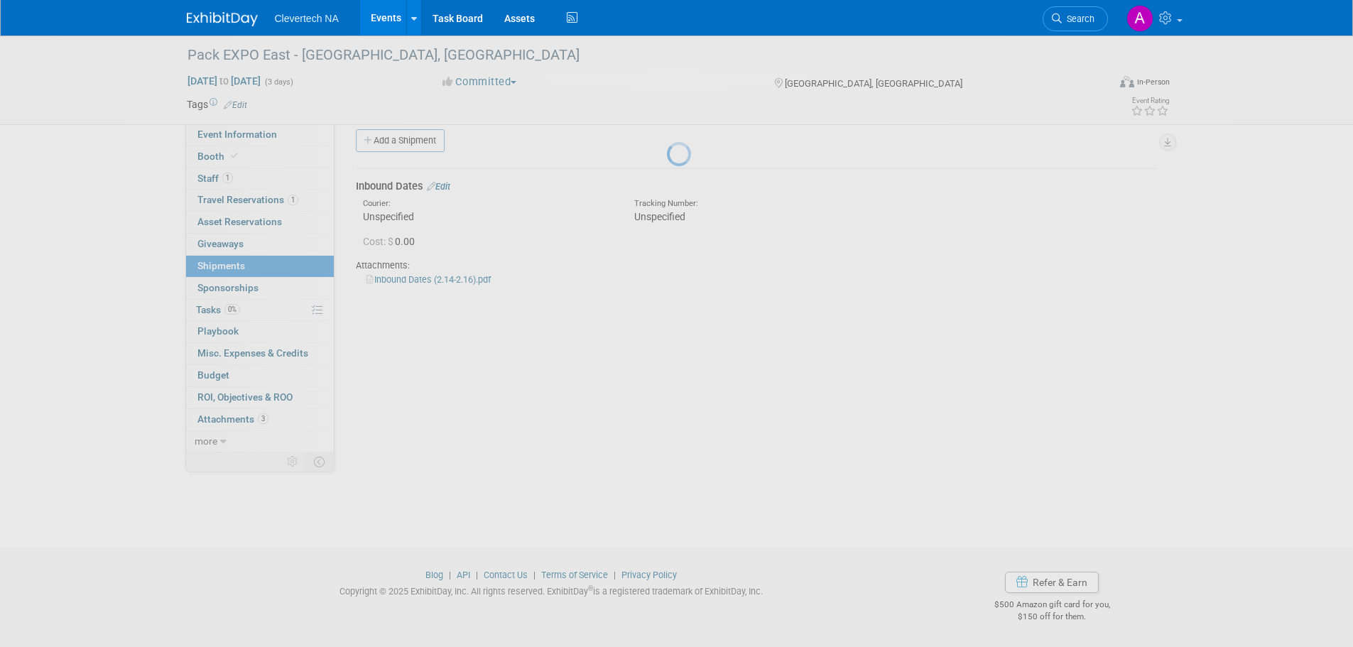
scroll to position [14, 0]
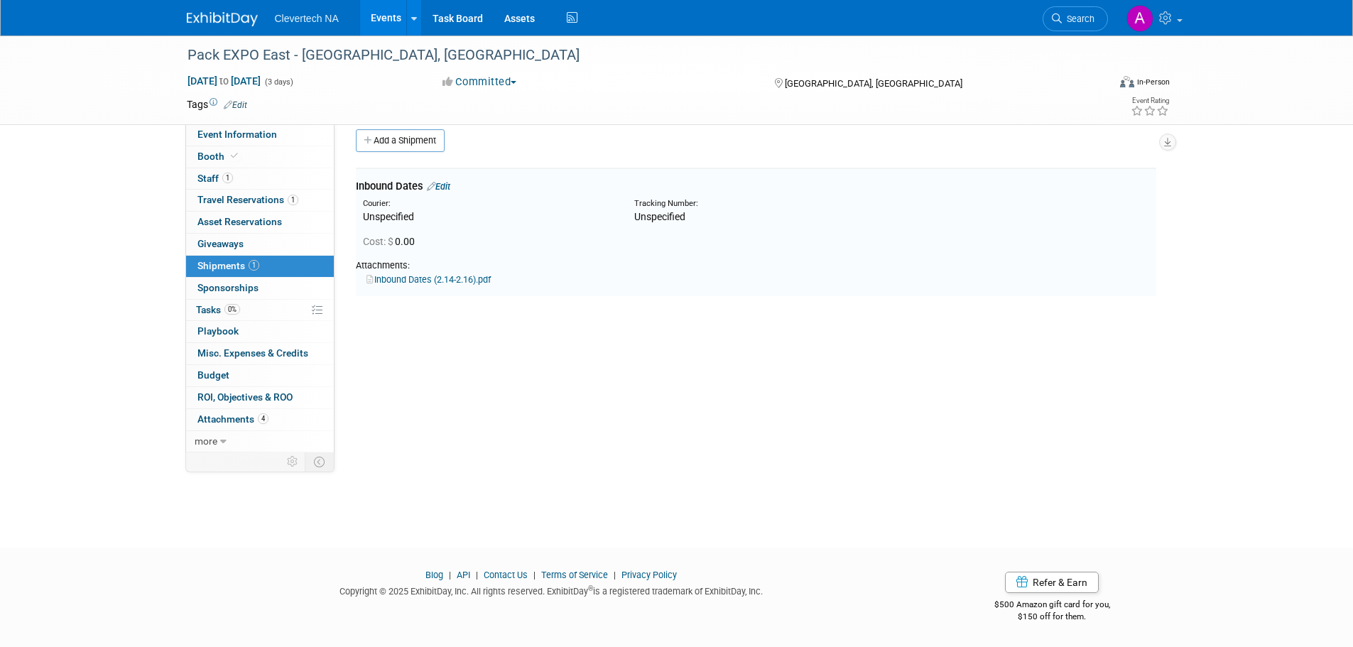
click at [399, 137] on link "Add a Shipment" at bounding box center [400, 140] width 89 height 23
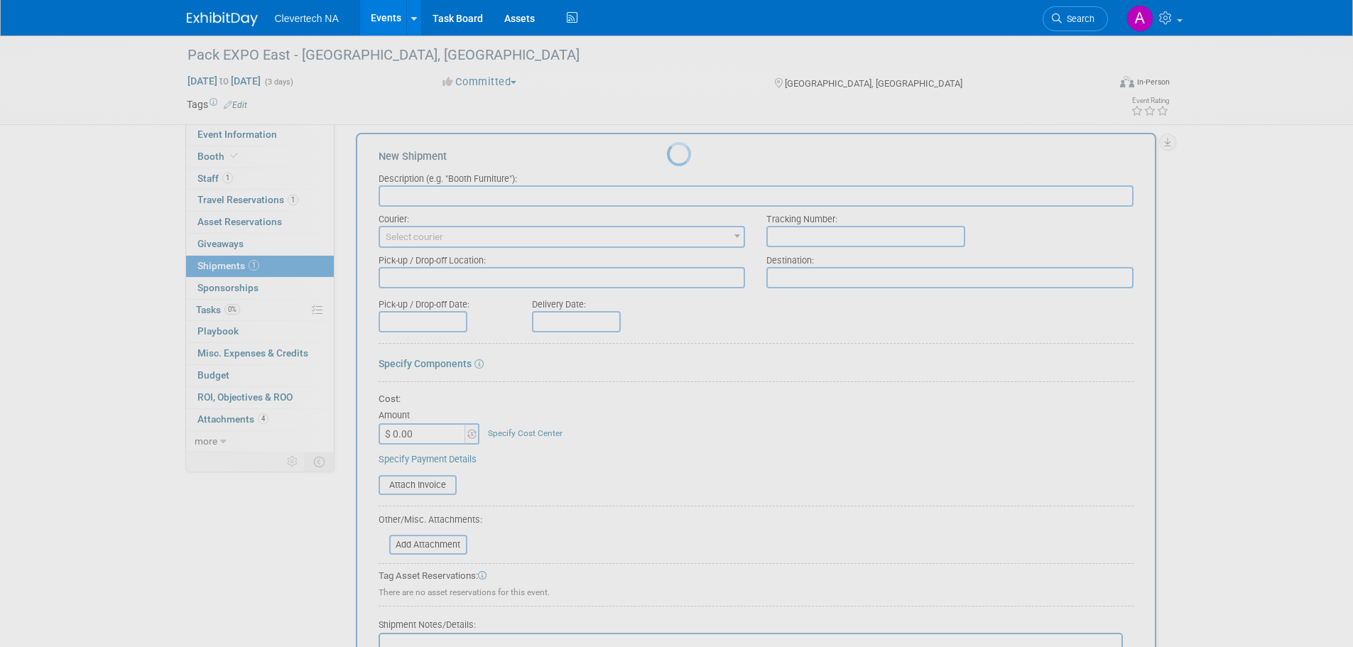
scroll to position [0, 0]
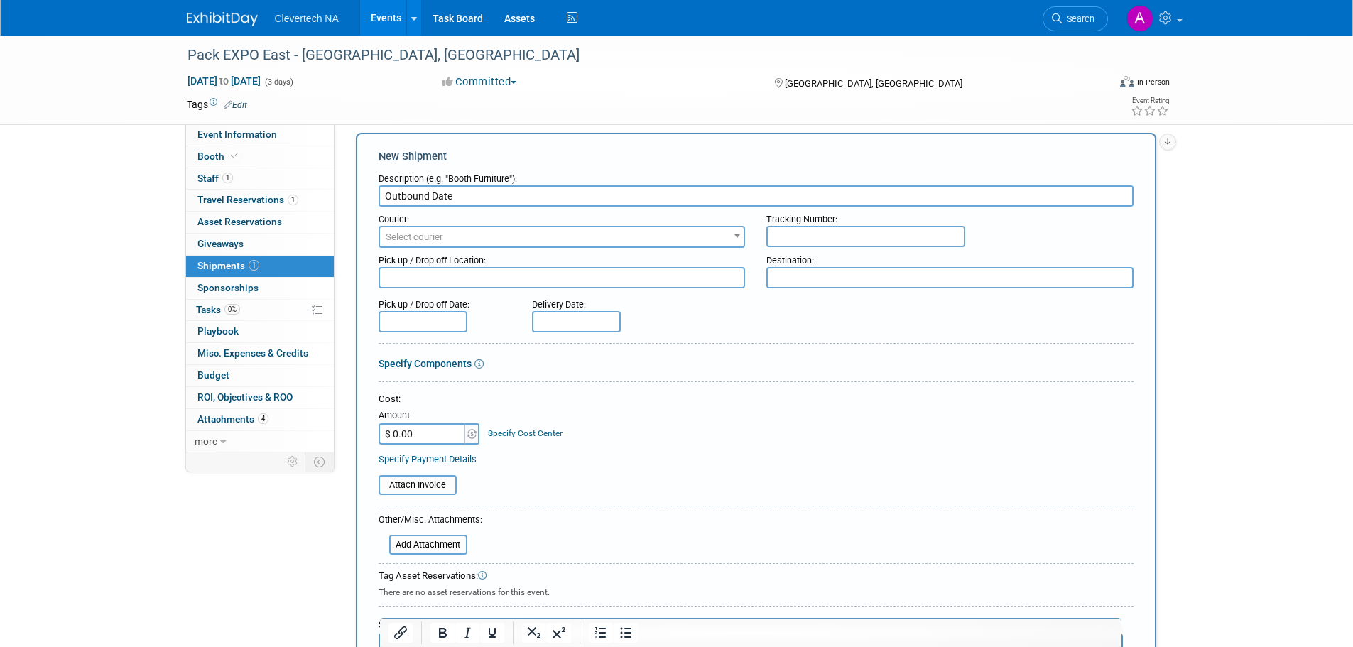
type input "Outbound Date"
click at [439, 325] on input "text" at bounding box center [423, 321] width 89 height 21
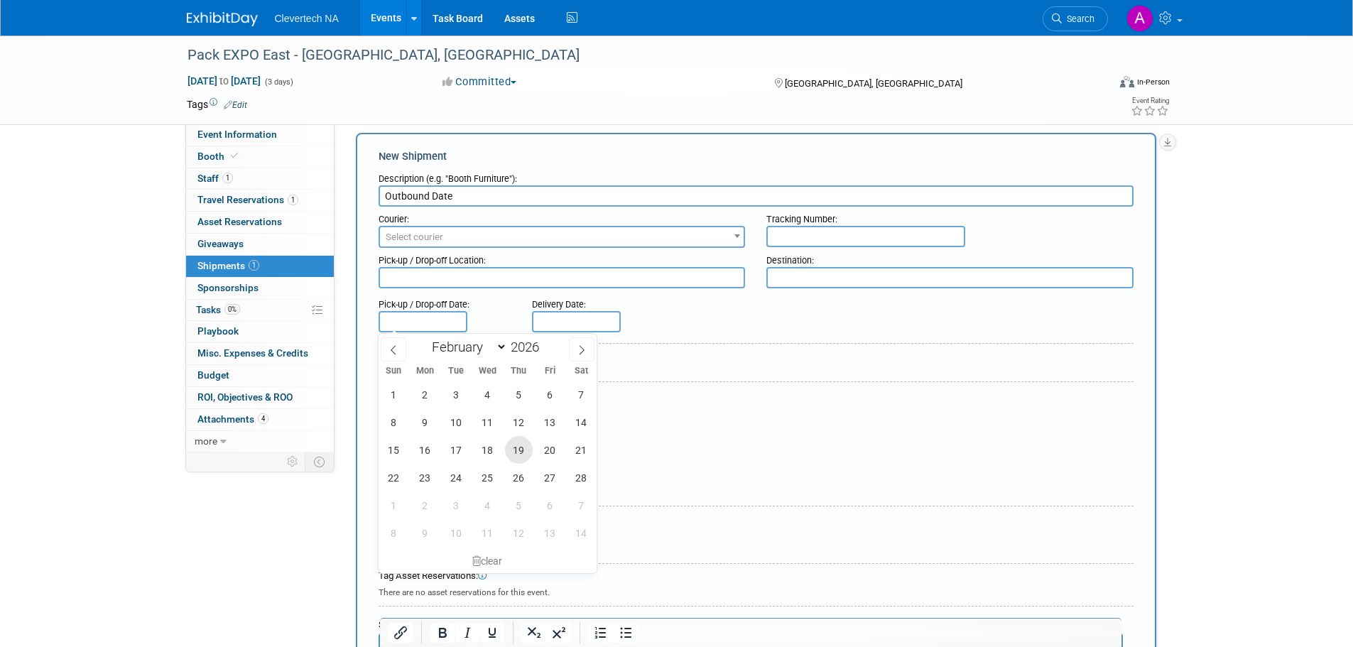
click at [521, 452] on span "19" at bounding box center [519, 450] width 28 height 28
type input "Feb 19, 2026"
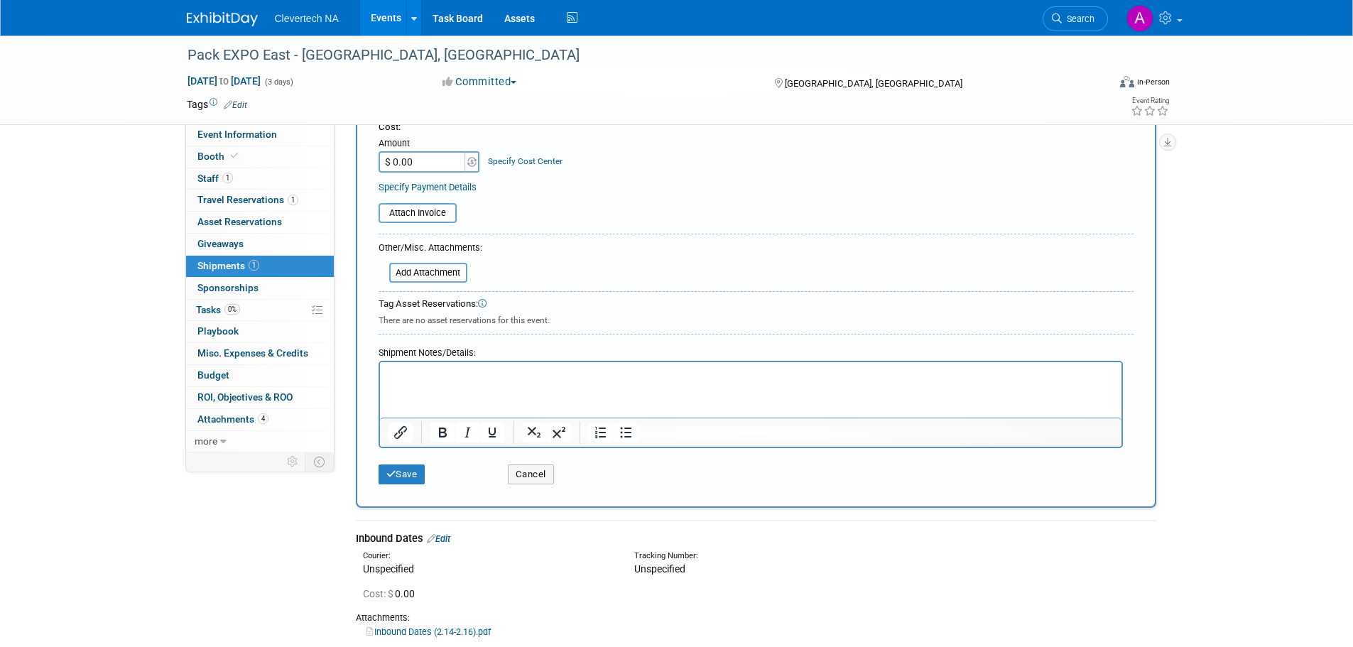
scroll to position [298, 0]
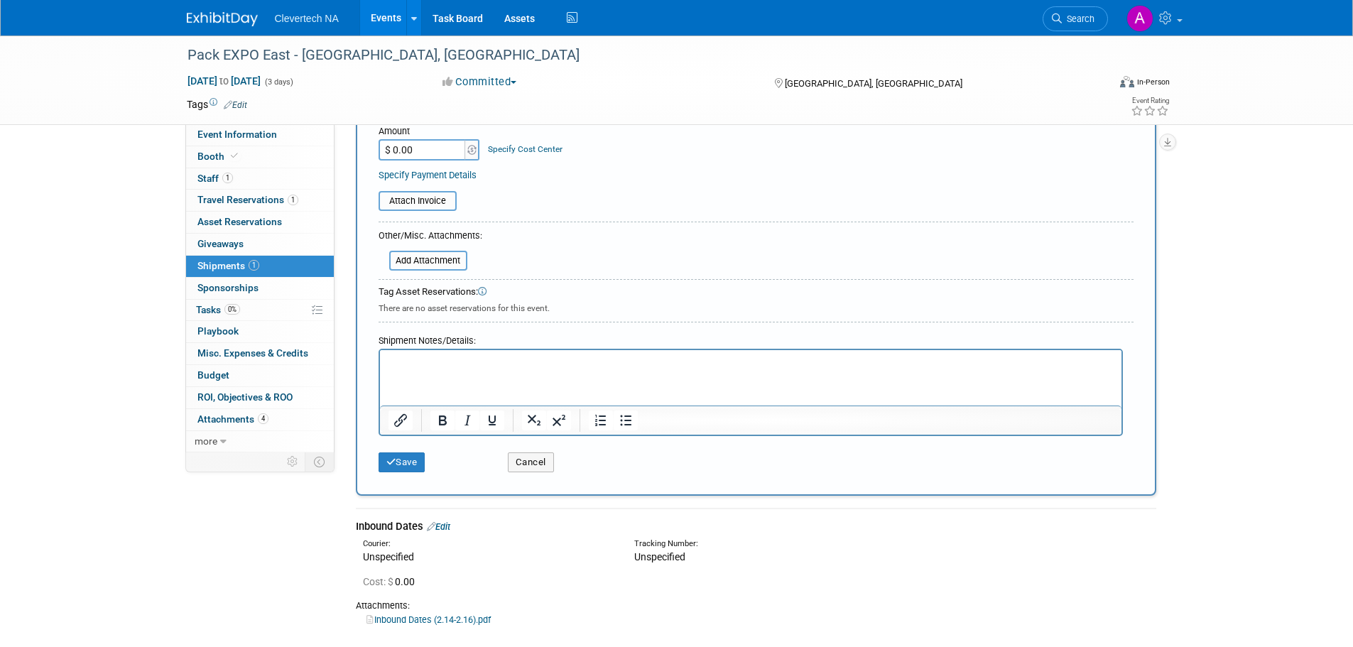
click at [443, 258] on input "file" at bounding box center [381, 260] width 169 height 17
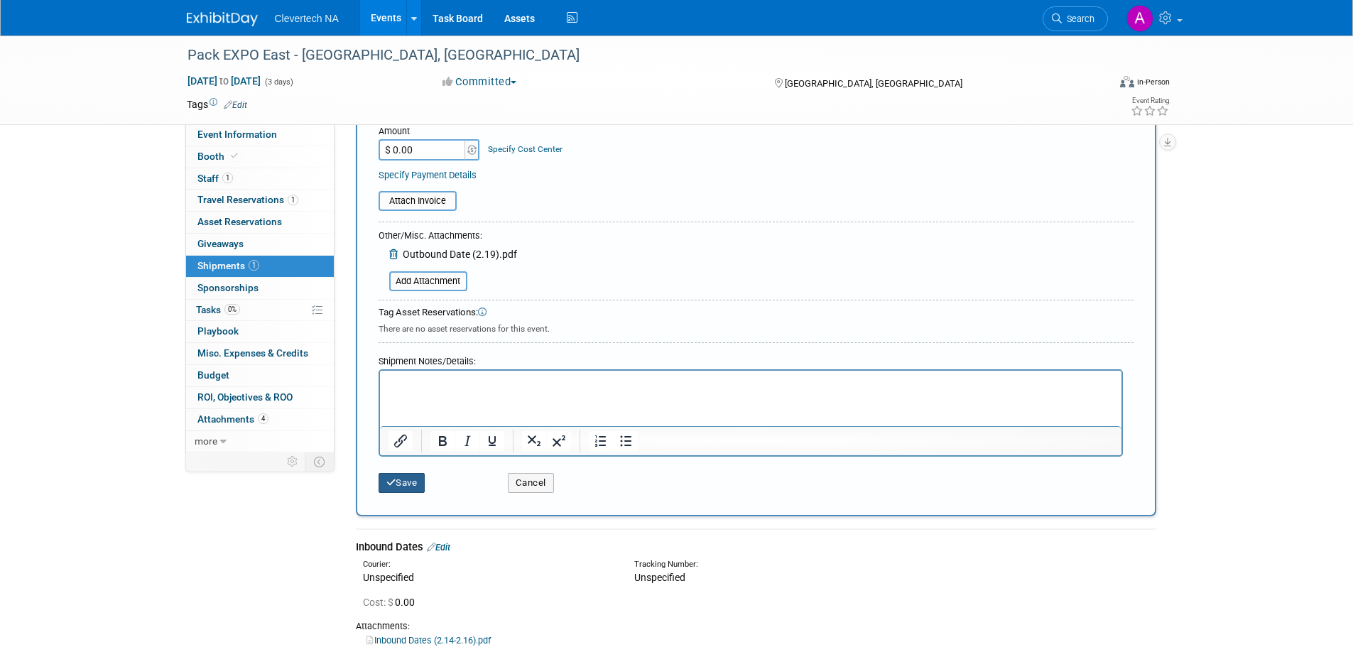
click at [396, 480] on button "Save" at bounding box center [402, 483] width 47 height 20
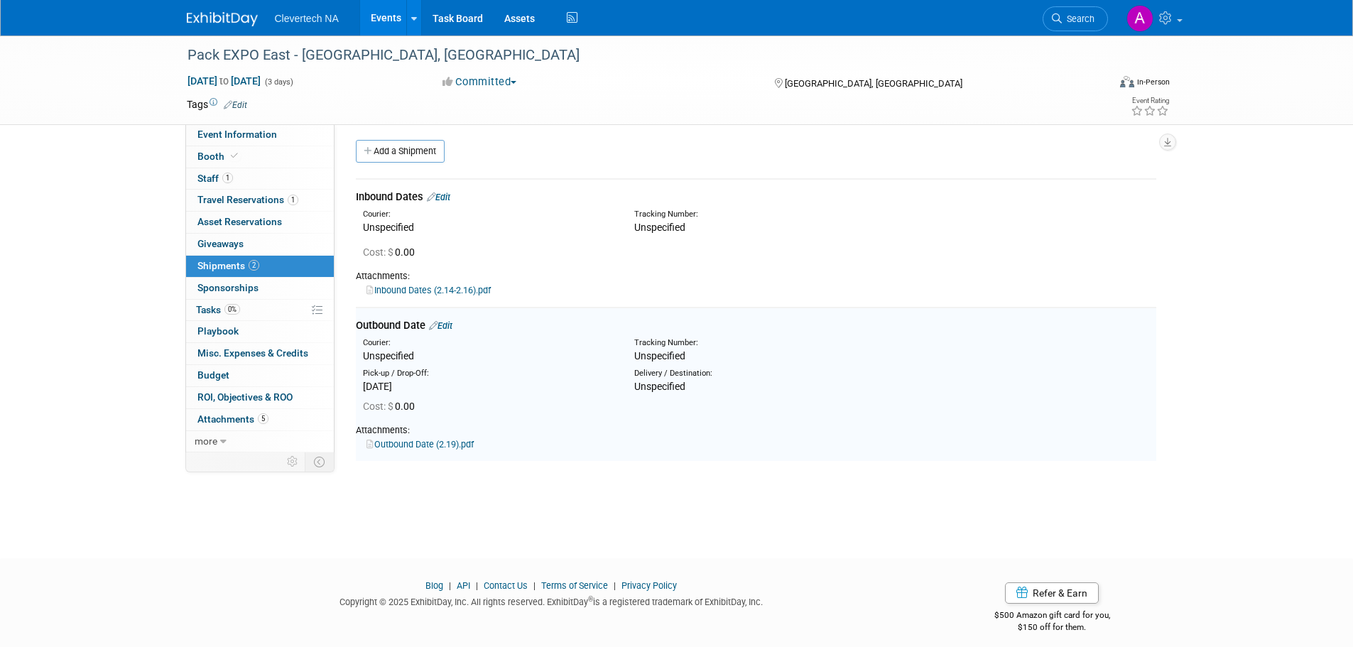
scroll to position [0, 0]
click at [441, 197] on link "Edit" at bounding box center [438, 200] width 23 height 11
select select "1"
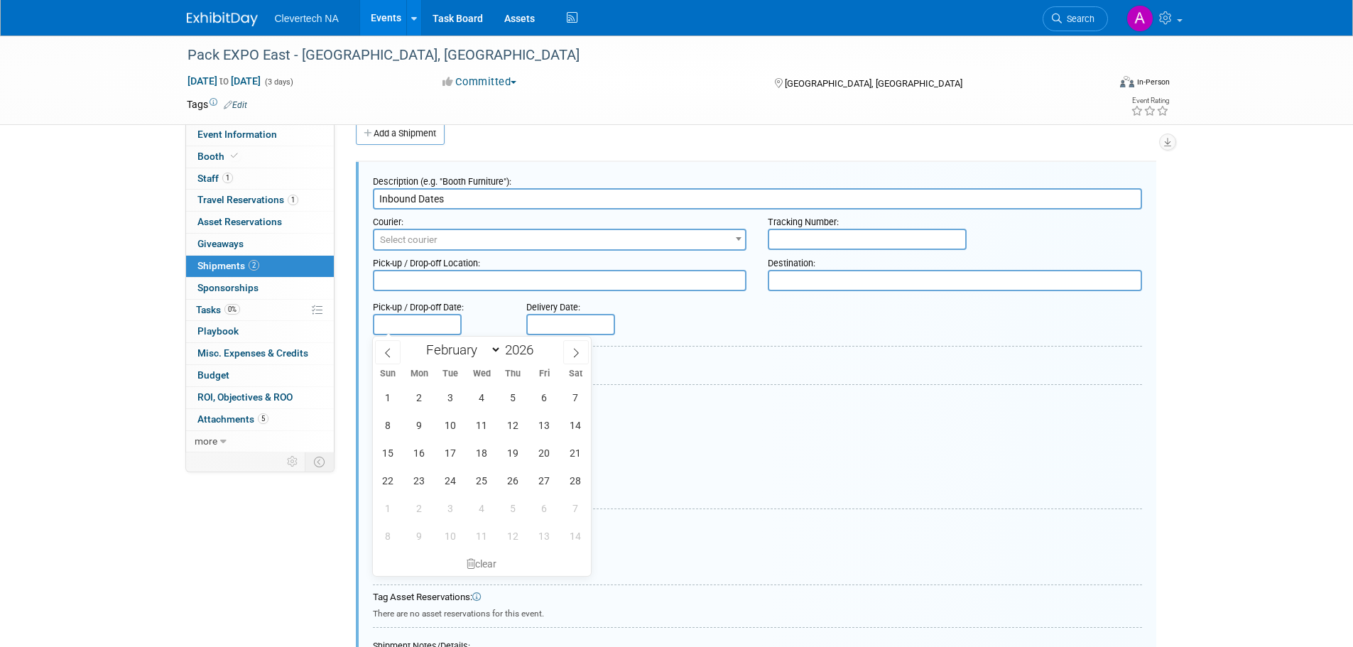
click at [403, 320] on input "text" at bounding box center [417, 324] width 89 height 21
click at [577, 426] on span "14" at bounding box center [576, 425] width 28 height 28
type input "Feb 14, 2026"
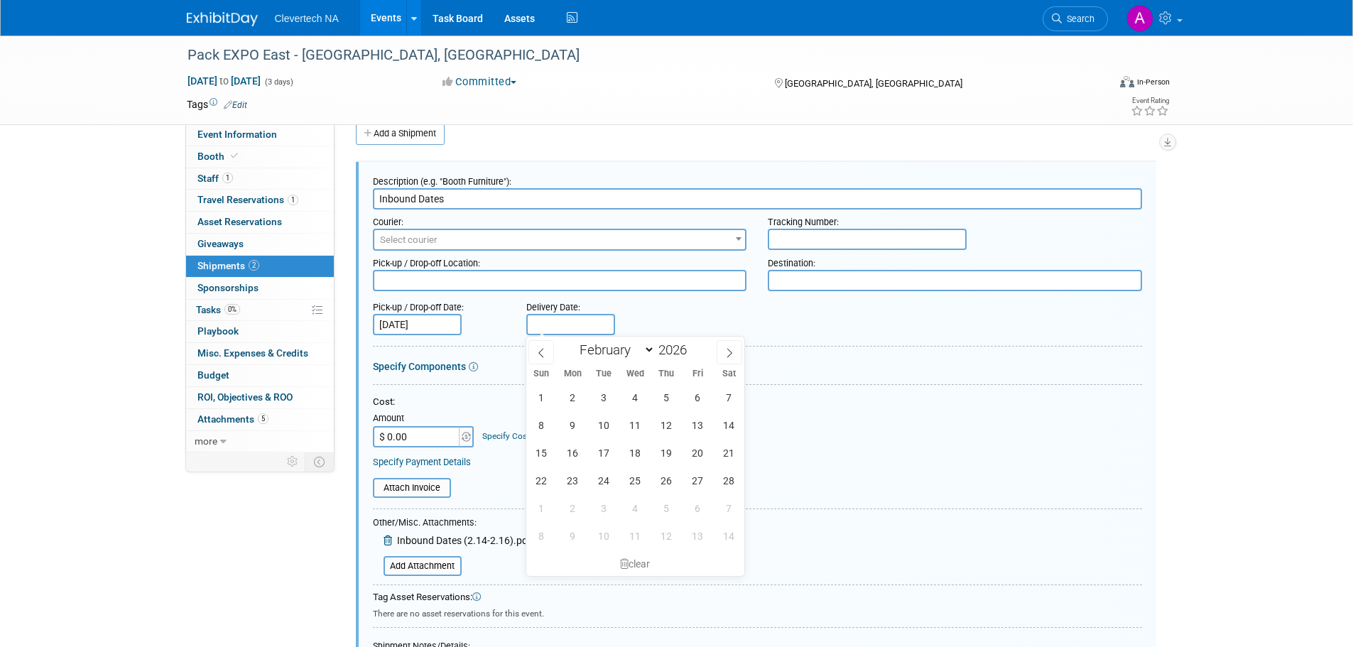
click at [553, 329] on input "text" at bounding box center [570, 324] width 89 height 21
click at [572, 448] on span "16" at bounding box center [573, 453] width 28 height 28
type input "Feb 16, 2026"
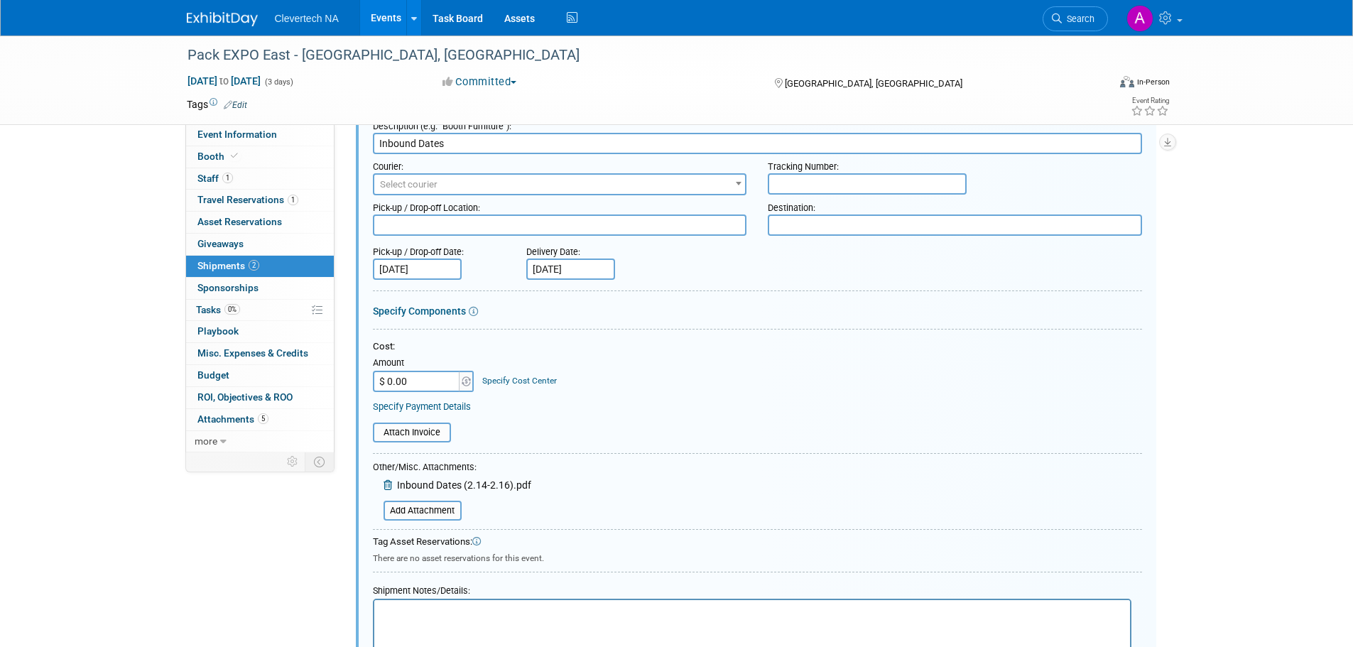
scroll to position [355, 0]
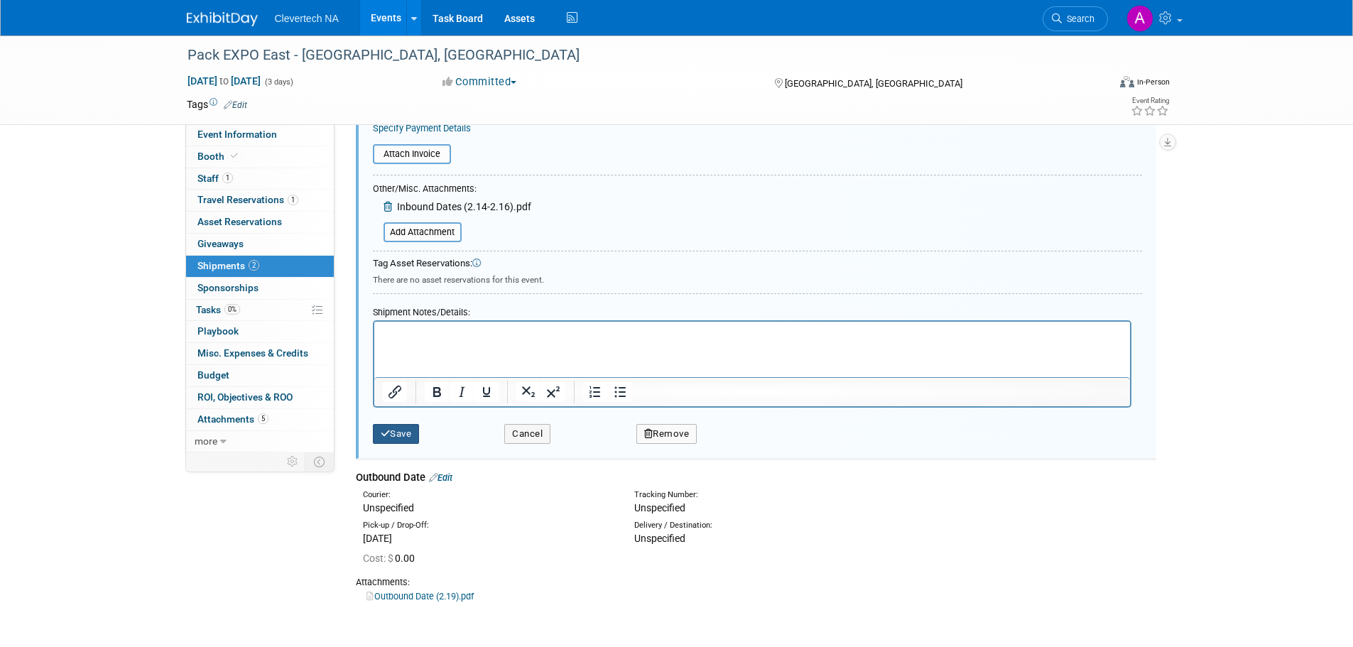
click at [416, 433] on button "Save" at bounding box center [396, 434] width 47 height 20
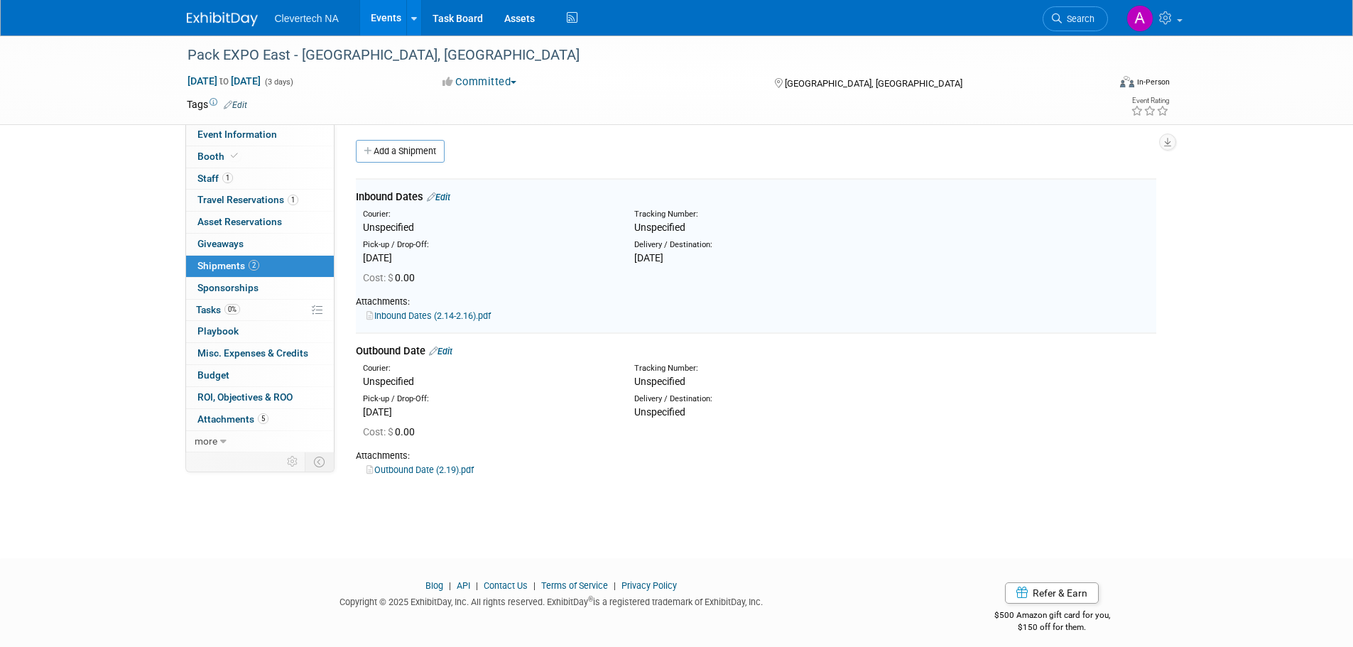
scroll to position [0, 0]
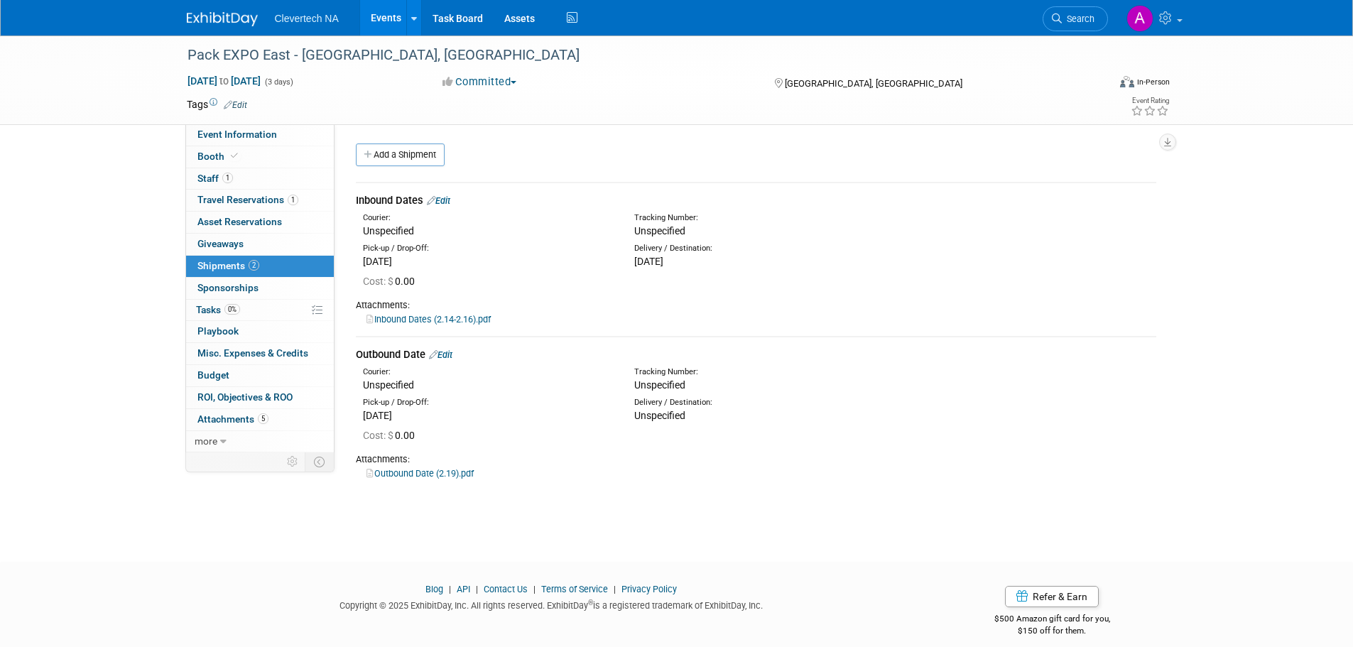
click at [385, 13] on link "Events" at bounding box center [386, 18] width 52 height 36
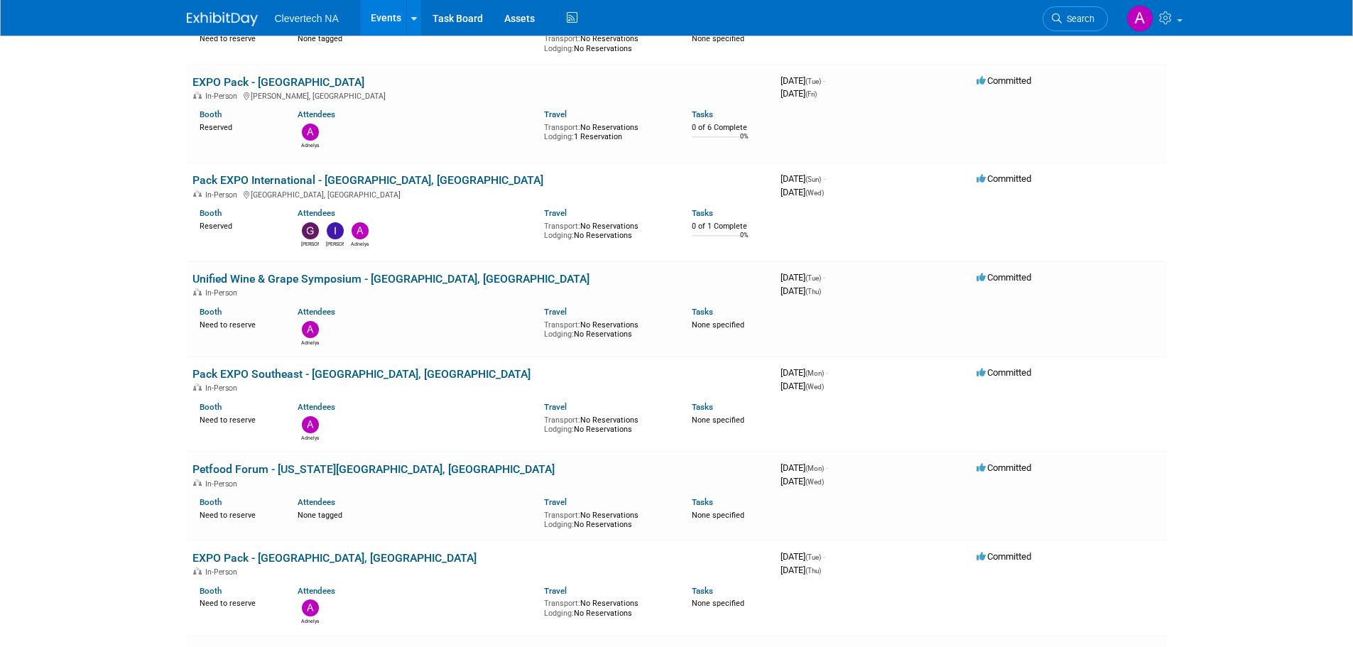
scroll to position [710, 0]
